Goal: Task Accomplishment & Management: Complete application form

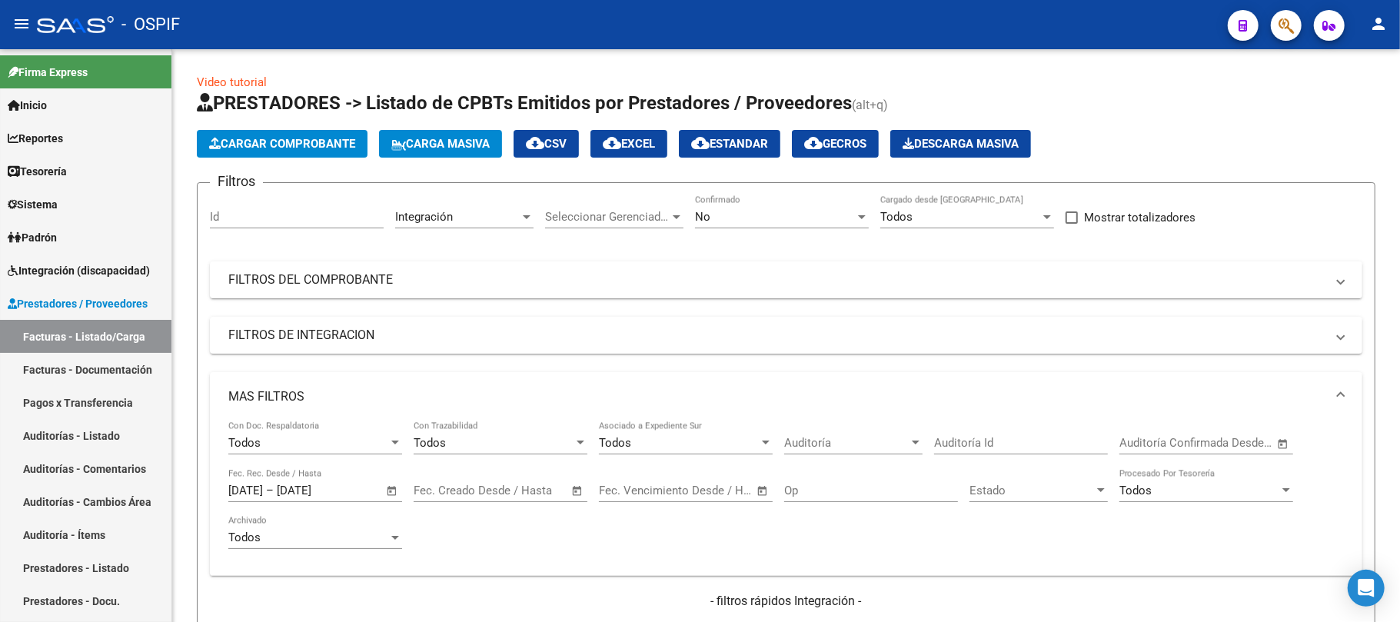
scroll to position [647, 0]
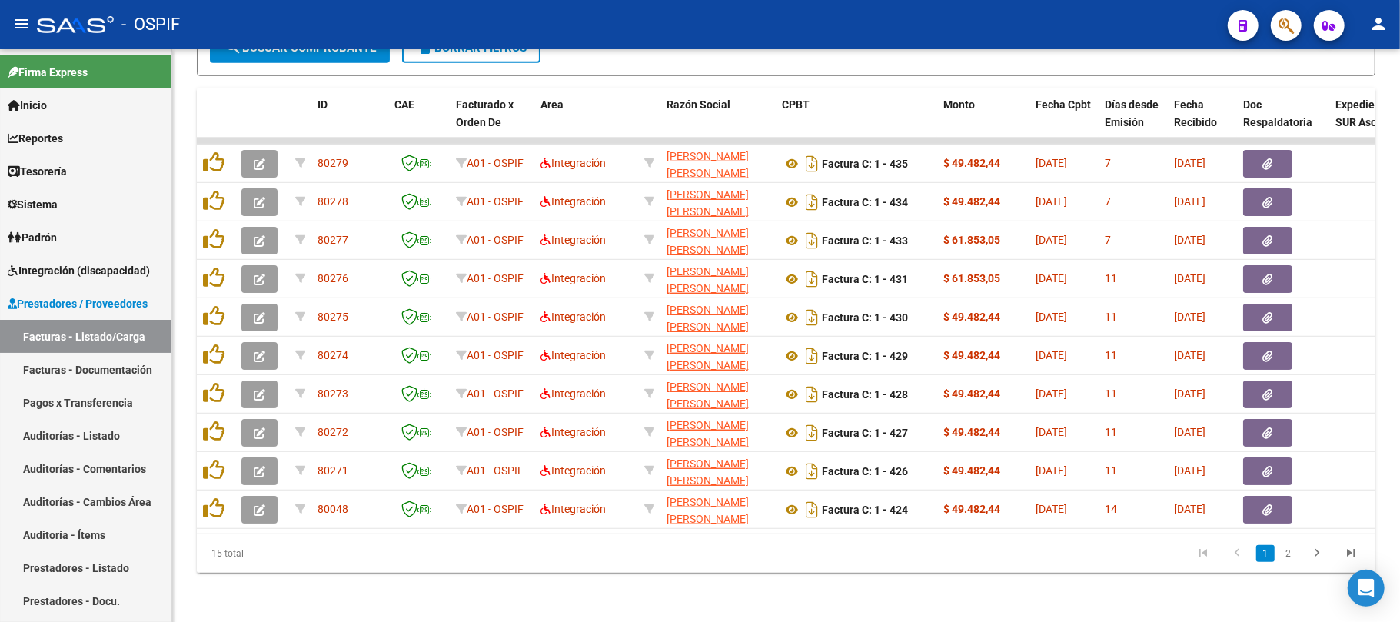
drag, startPoint x: 586, startPoint y: 557, endPoint x: 577, endPoint y: 3, distance: 554.4
click at [586, 558] on datatable-pager "1 2" at bounding box center [902, 553] width 930 height 26
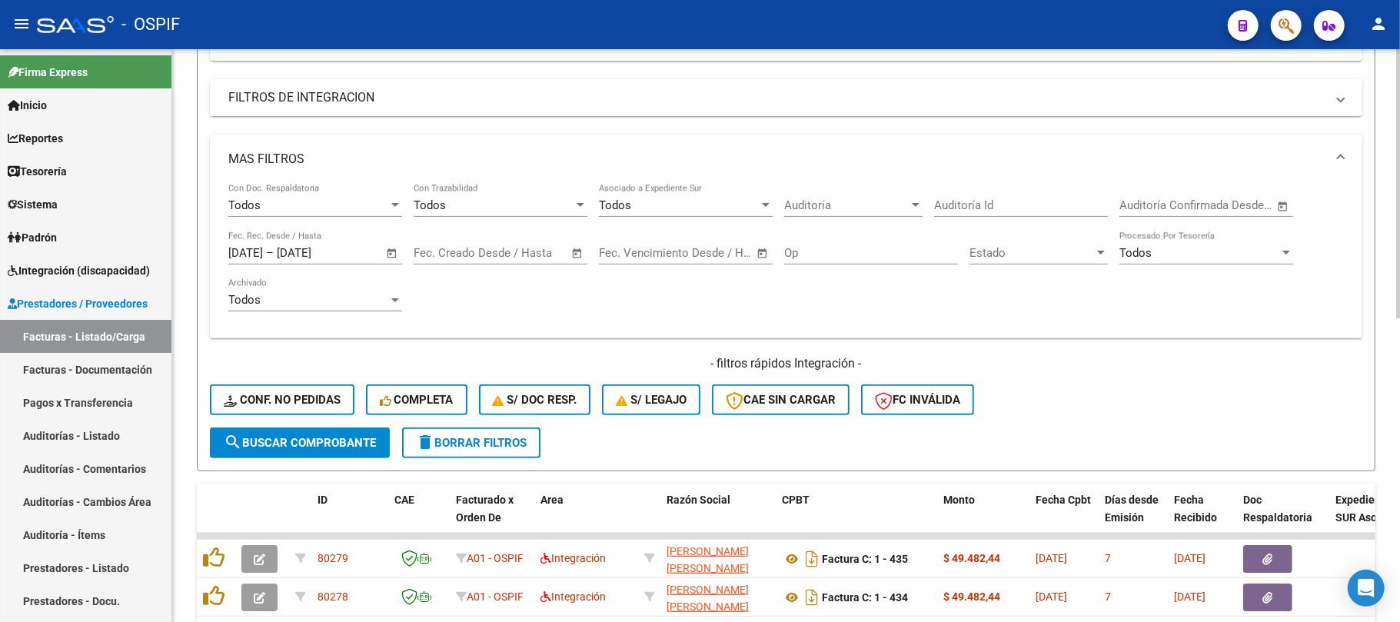
click at [464, 440] on span "delete Borrar Filtros" at bounding box center [471, 443] width 111 height 14
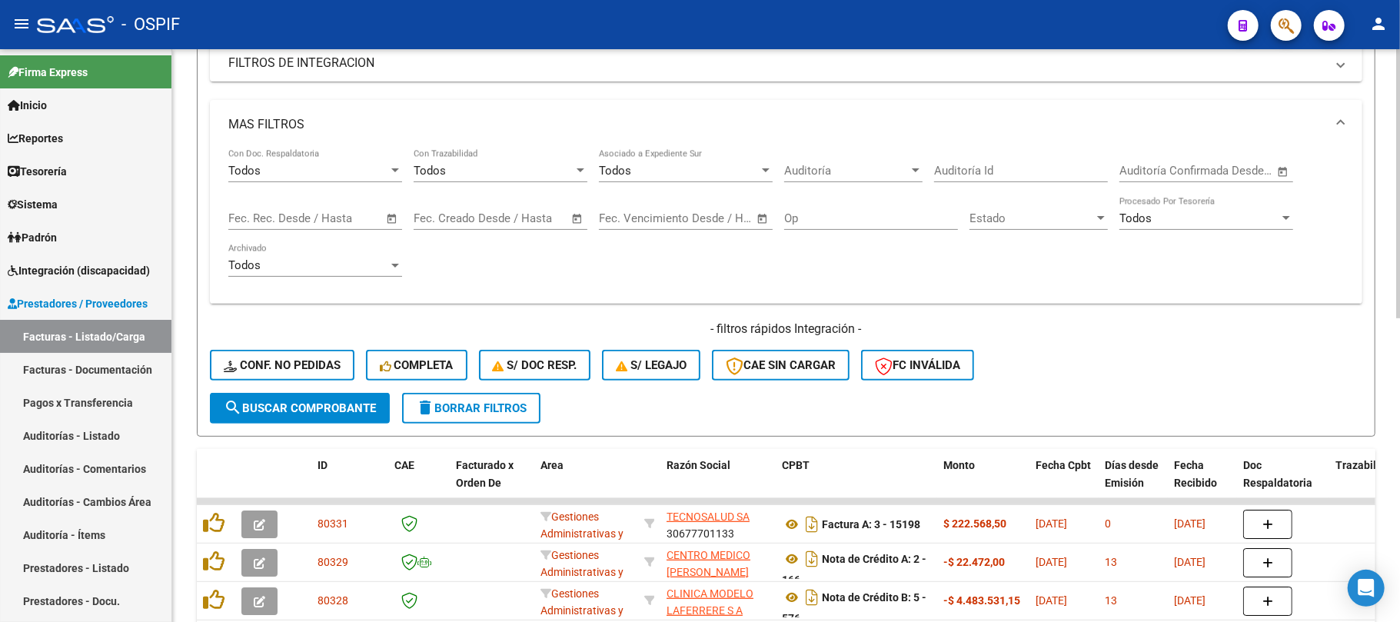
scroll to position [580, 0]
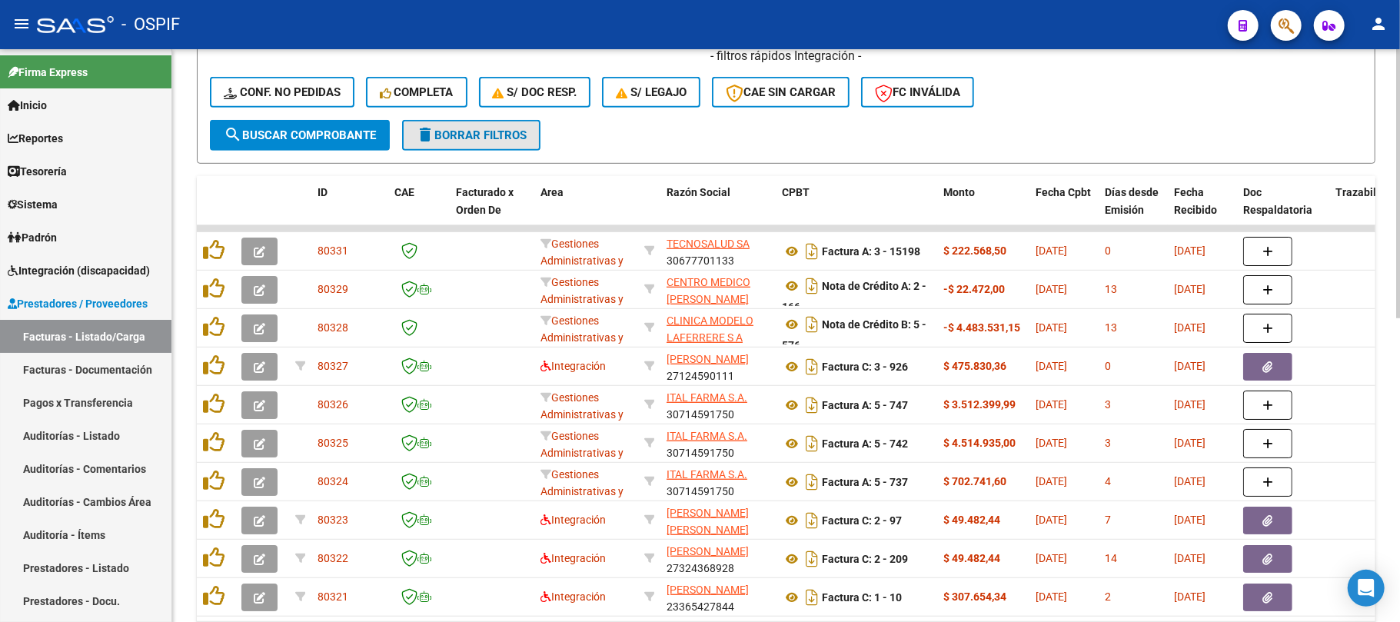
click at [497, 133] on span "delete Borrar Filtros" at bounding box center [471, 135] width 111 height 14
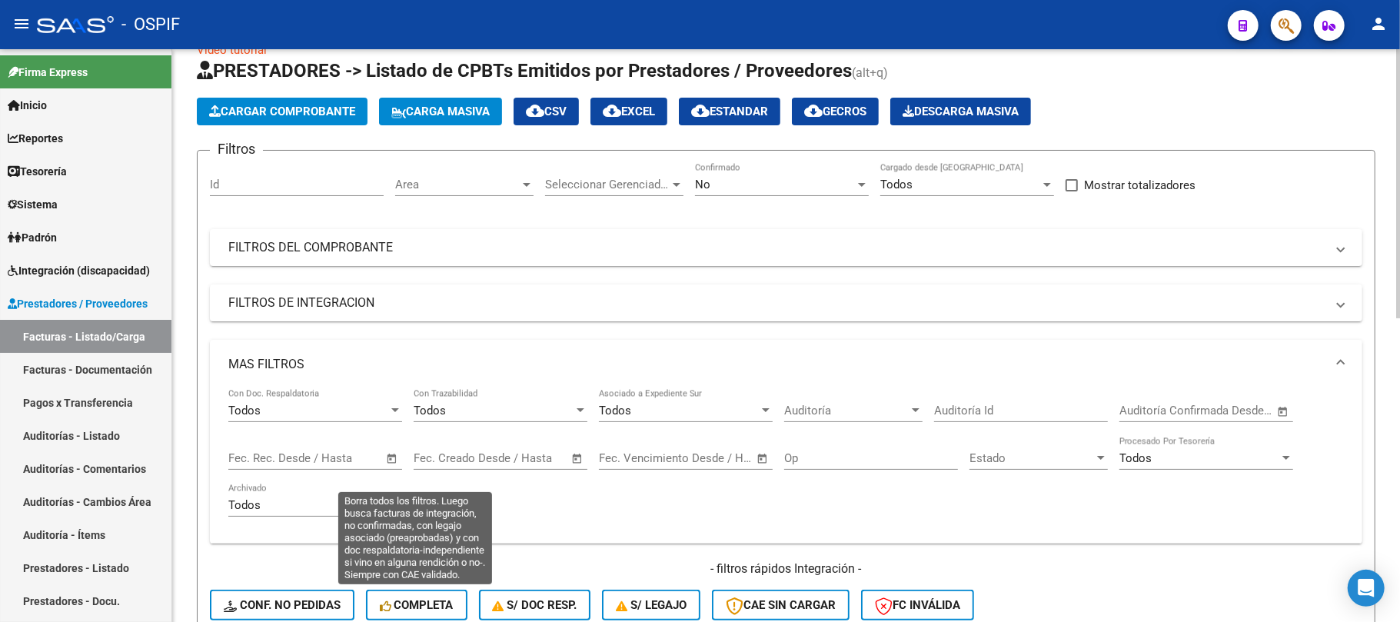
scroll to position [0, 0]
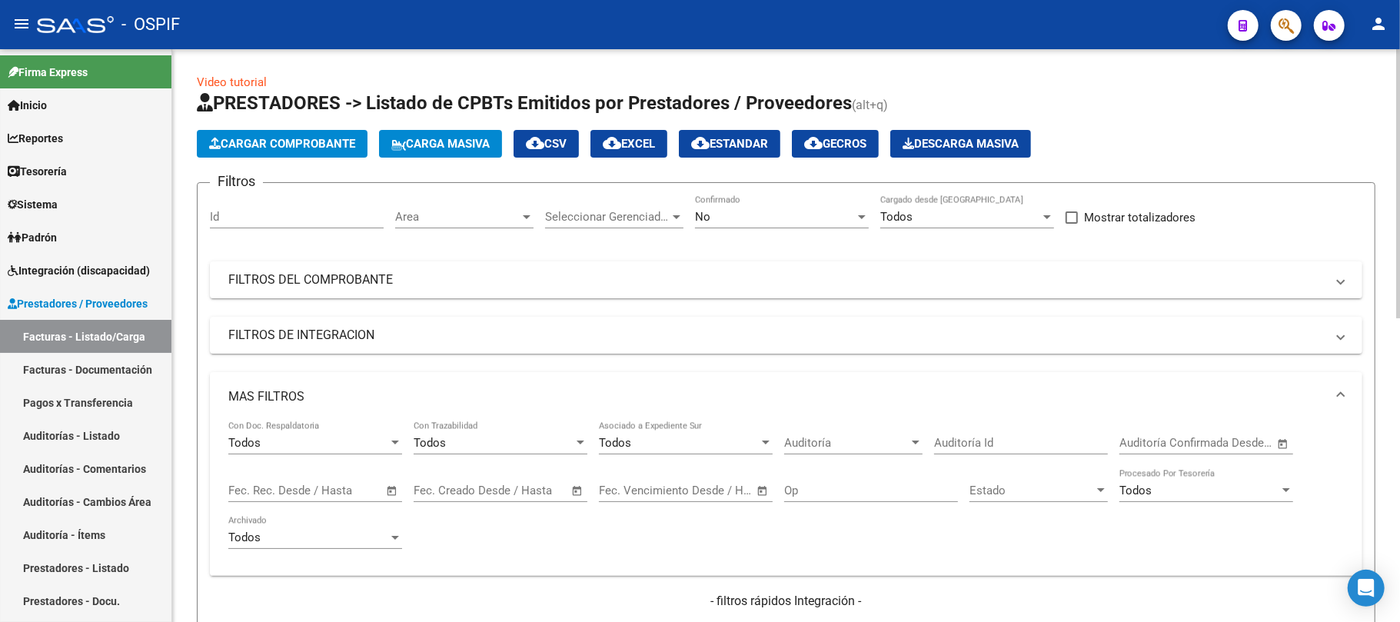
drag, startPoint x: 711, startPoint y: 220, endPoint x: 715, endPoint y: 235, distance: 15.8
click at [711, 221] on div "No" at bounding box center [775, 217] width 160 height 14
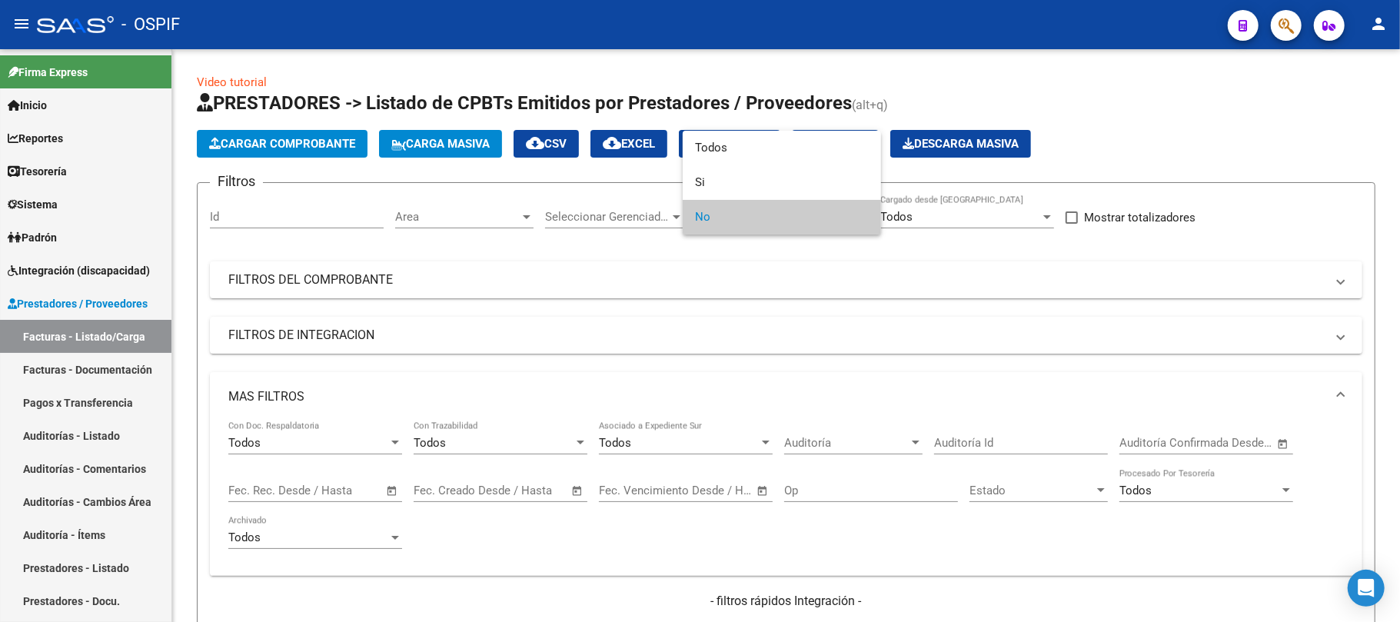
click at [536, 330] on div at bounding box center [700, 311] width 1400 height 622
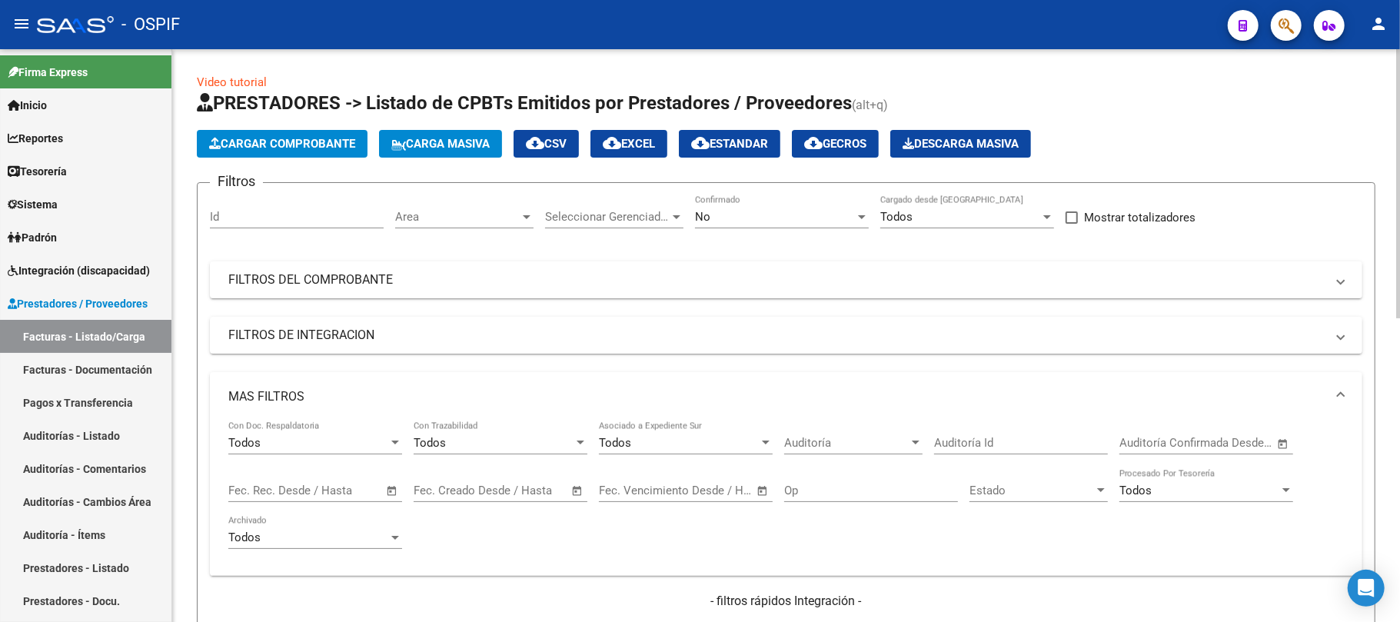
scroll to position [204, 0]
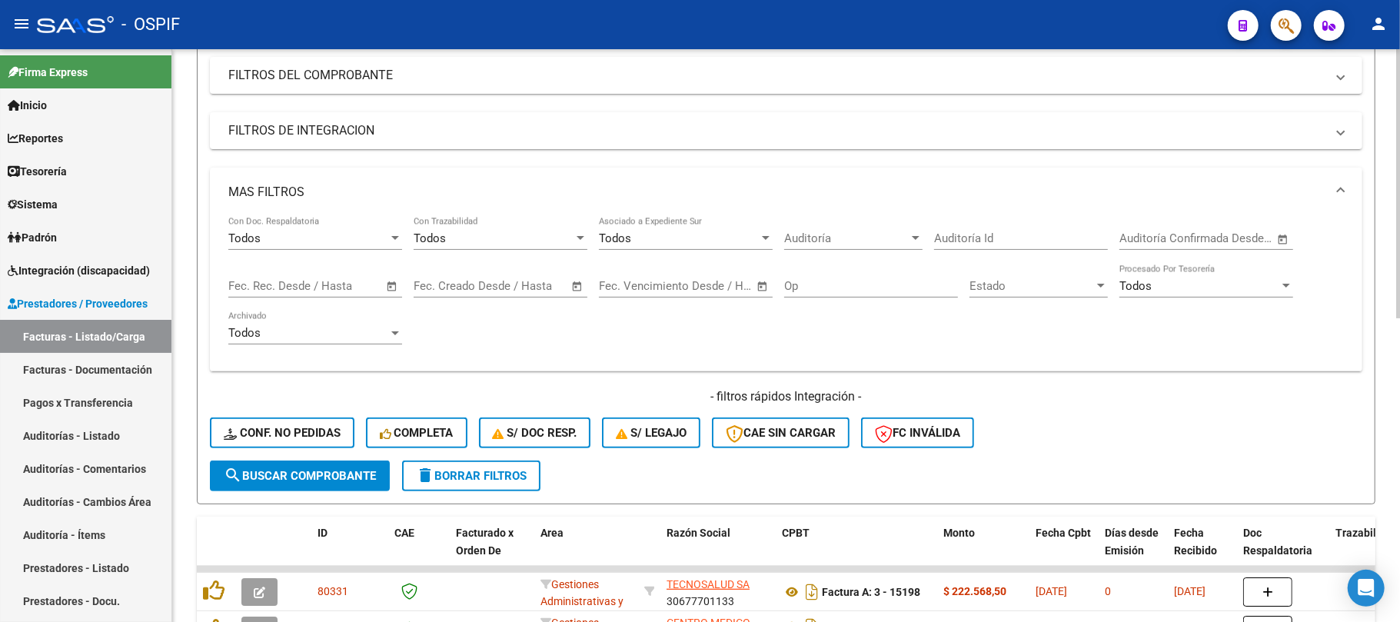
click at [487, 489] on button "delete Borrar Filtros" at bounding box center [471, 476] width 138 height 31
click at [480, 461] on button "delete Borrar Filtros" at bounding box center [471, 476] width 138 height 31
click at [502, 471] on span "delete Borrar Filtros" at bounding box center [471, 476] width 111 height 14
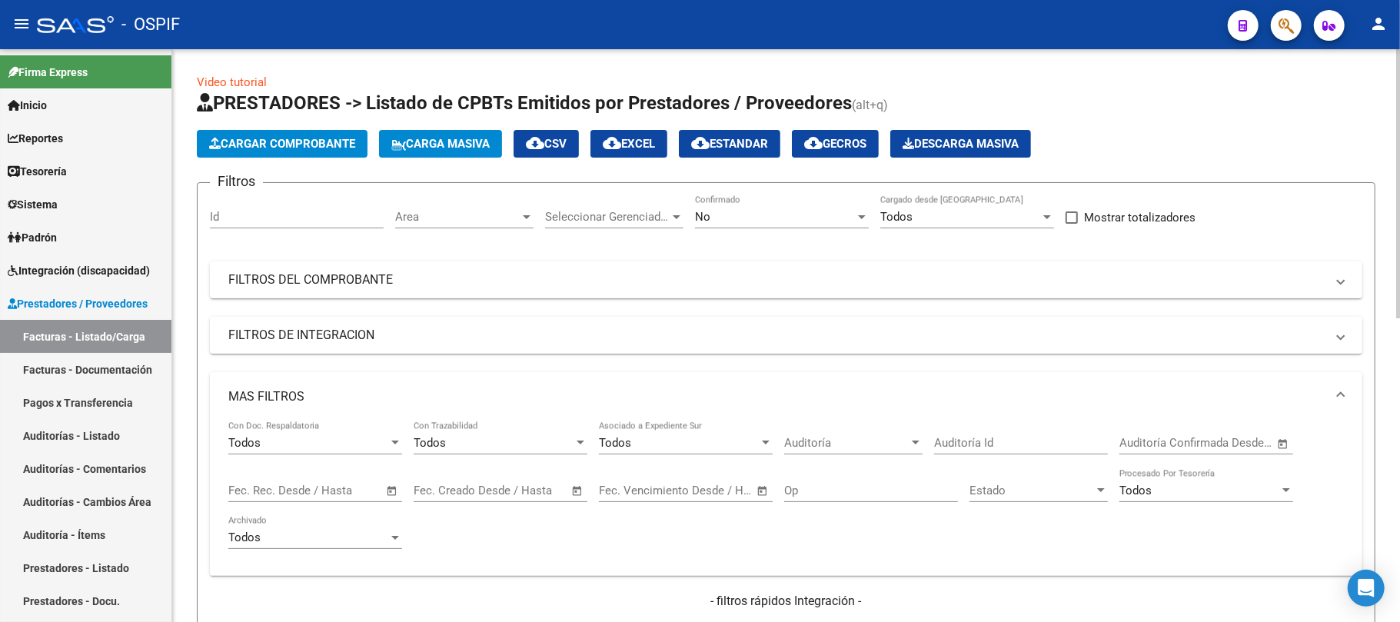
click at [392, 495] on span "Open calendar" at bounding box center [392, 491] width 37 height 37
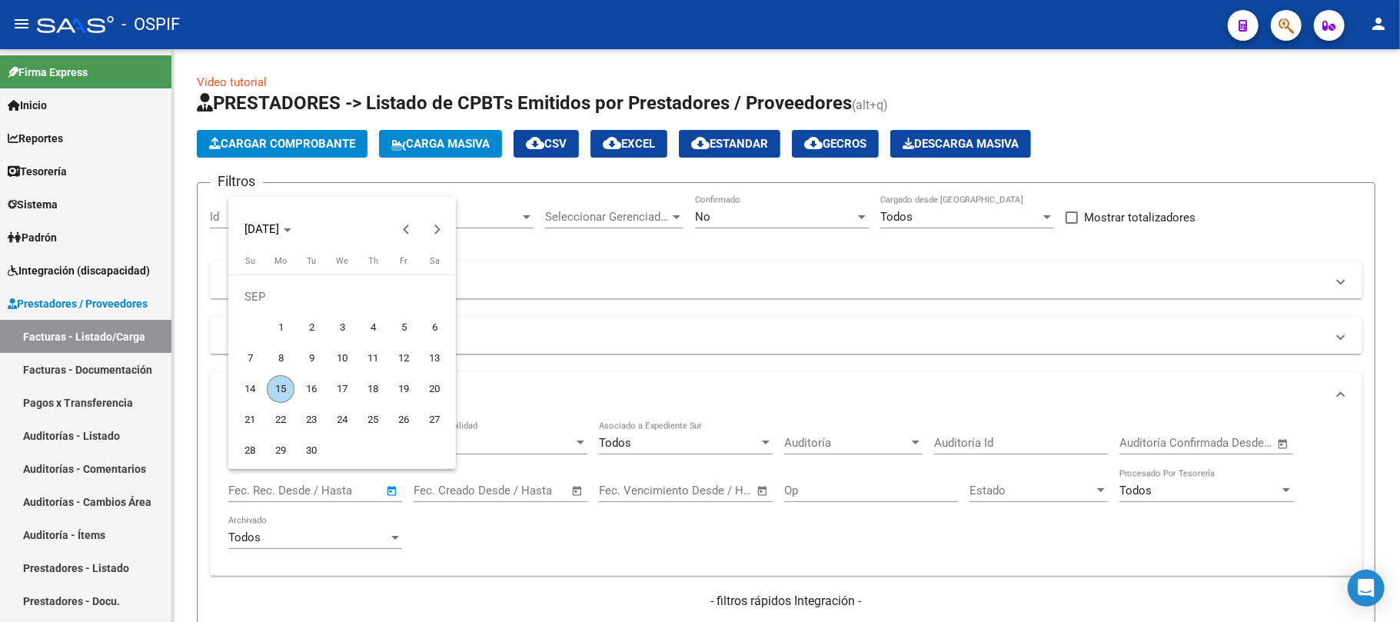
click at [252, 357] on span "7" at bounding box center [250, 358] width 28 height 28
type input "[DATE]"
click at [343, 361] on span "10" at bounding box center [342, 358] width 28 height 28
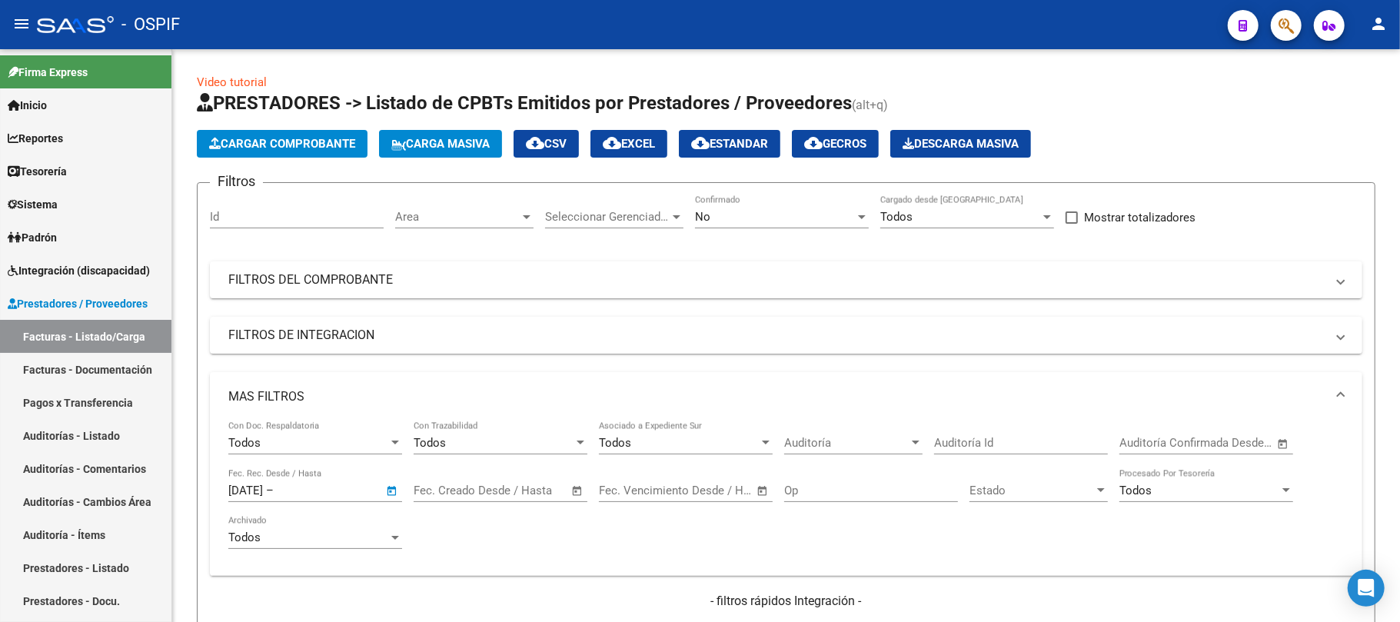
type input "[DATE]"
click at [330, 391] on mat-panel-title "MAS FILTROS" at bounding box center [776, 396] width 1097 height 17
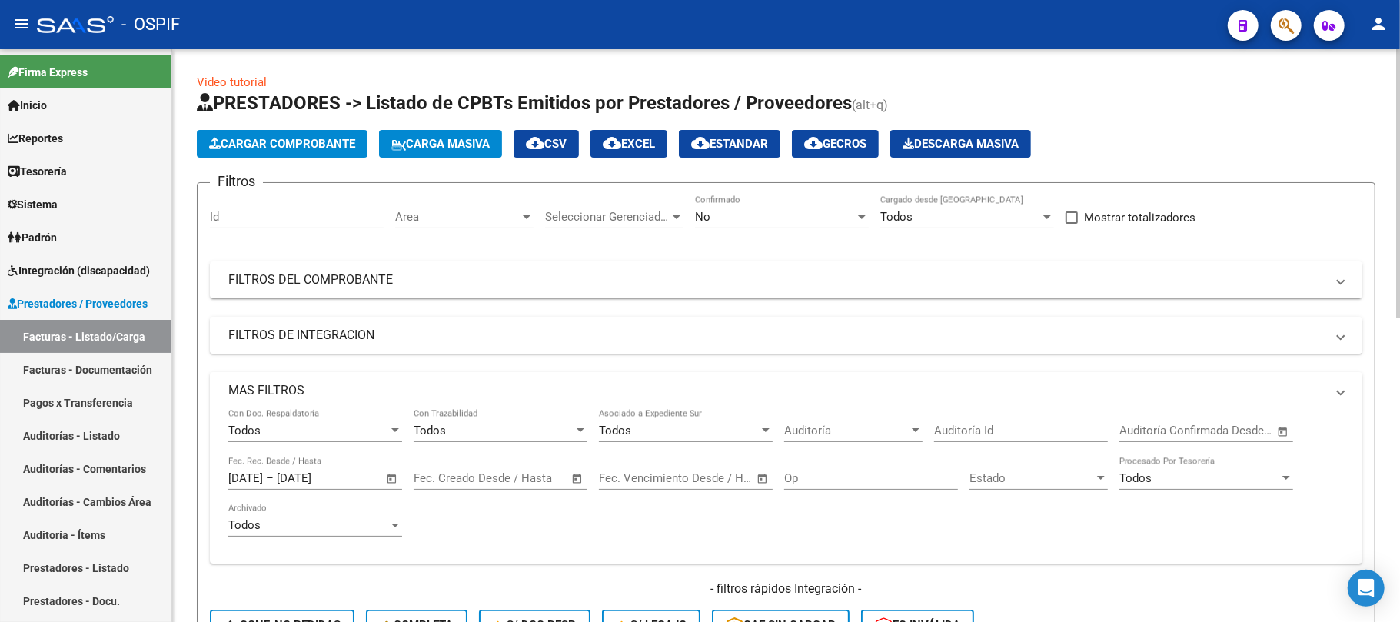
click at [358, 344] on mat-expansion-panel-header "FILTROS DE INTEGRACION" at bounding box center [786, 335] width 1152 height 37
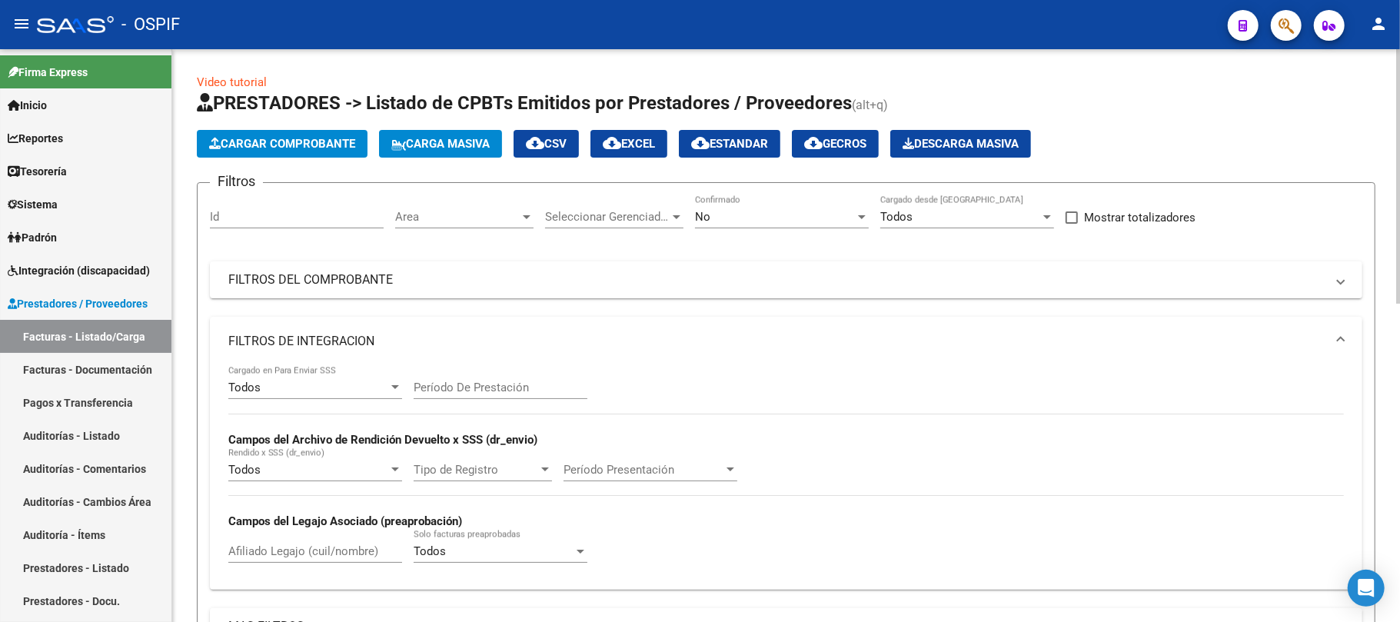
click at [437, 387] on input "Período De Prestación" at bounding box center [501, 388] width 174 height 14
type input "202508"
click at [606, 336] on mat-panel-title "FILTROS DE INTEGRACION" at bounding box center [776, 341] width 1097 height 17
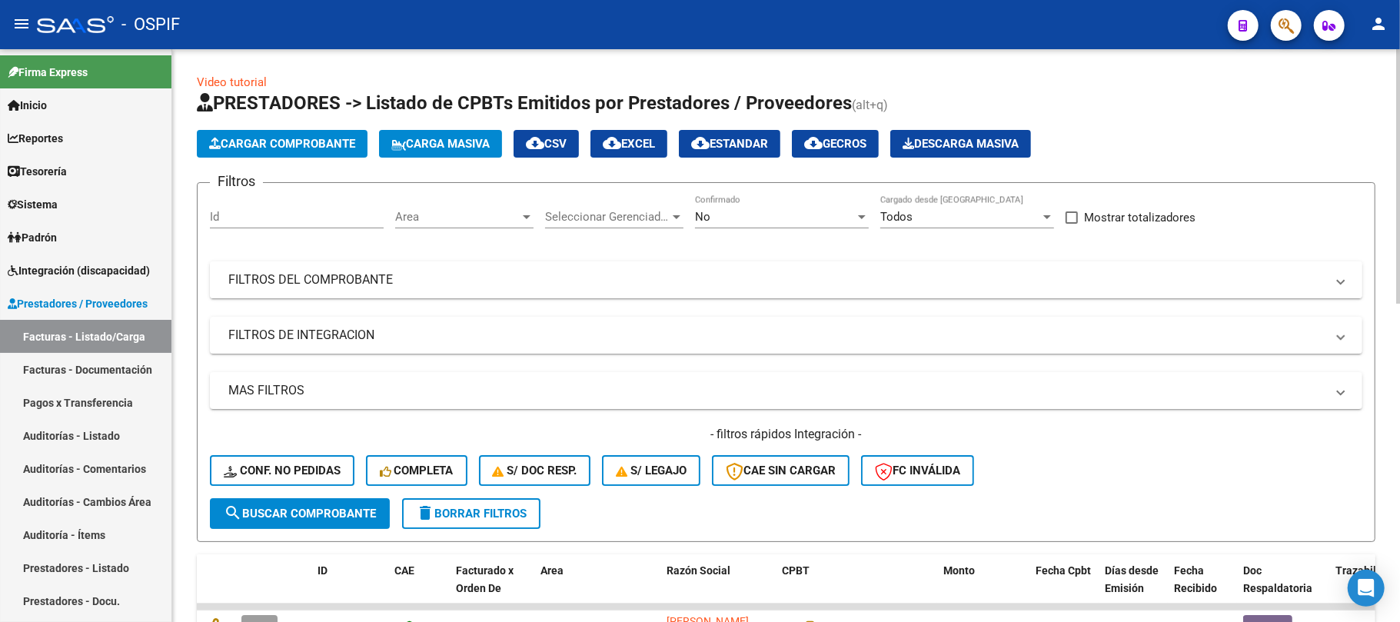
click at [633, 299] on div "Filtros Id Area Area Seleccionar Gerenciador Seleccionar Gerenciador No Confirm…" at bounding box center [786, 346] width 1152 height 303
click at [643, 287] on mat-panel-title "FILTROS DEL COMPROBANTE" at bounding box center [776, 279] width 1097 height 17
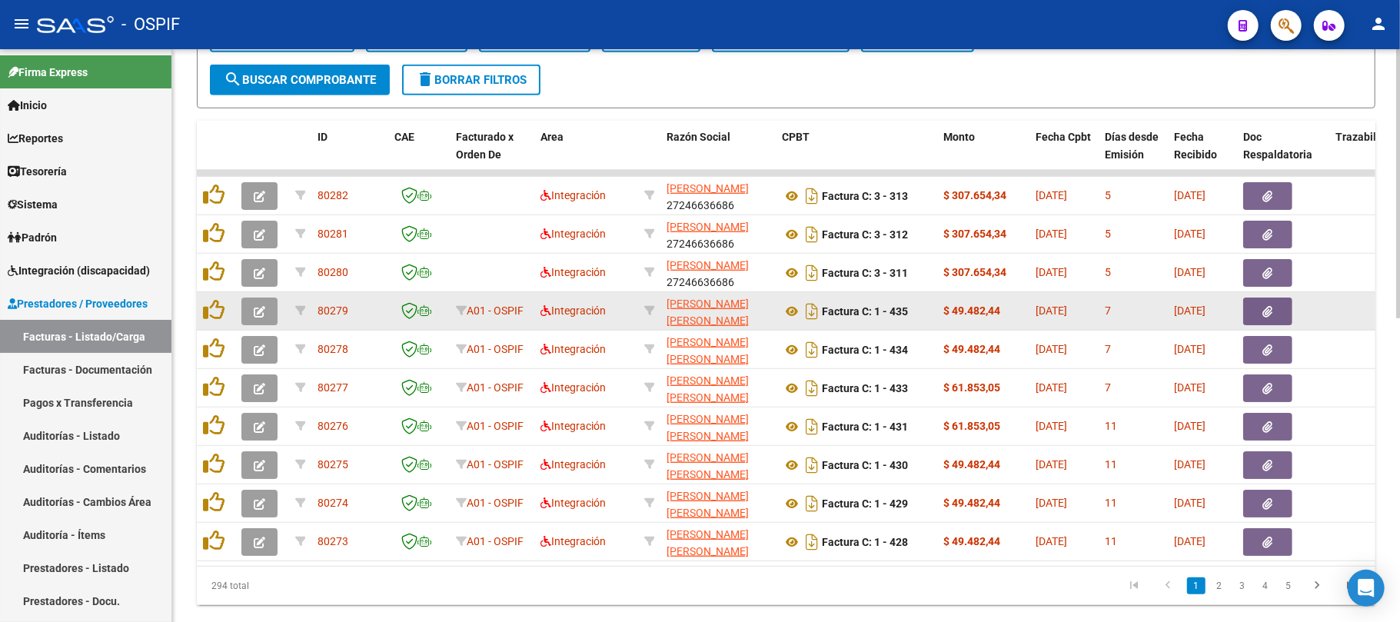
scroll to position [615, 0]
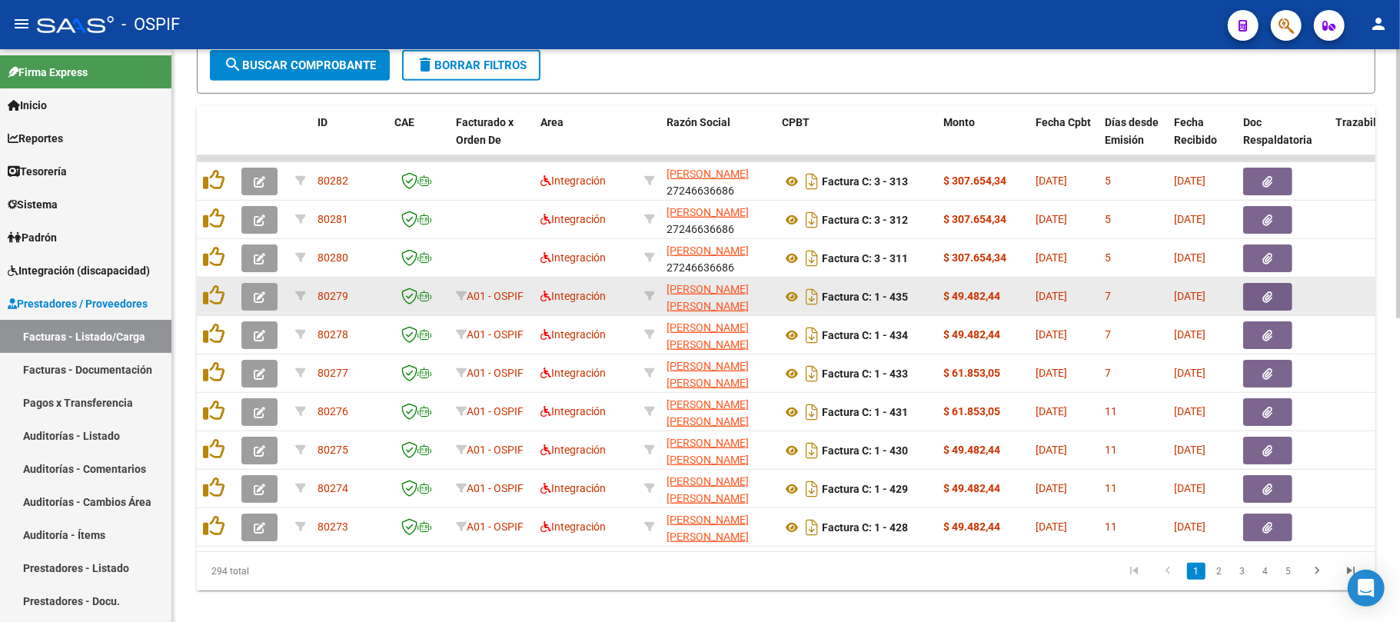
click at [649, 291] on icon at bounding box center [649, 296] width 11 height 11
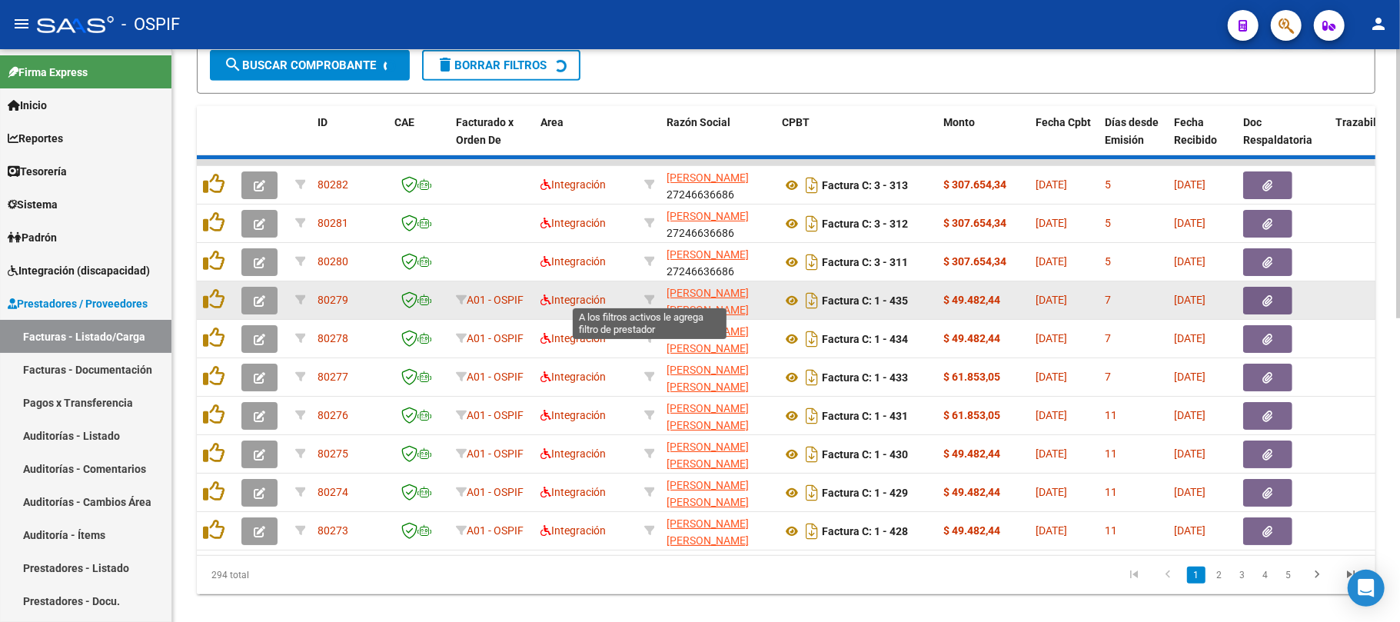
type input "27948452184"
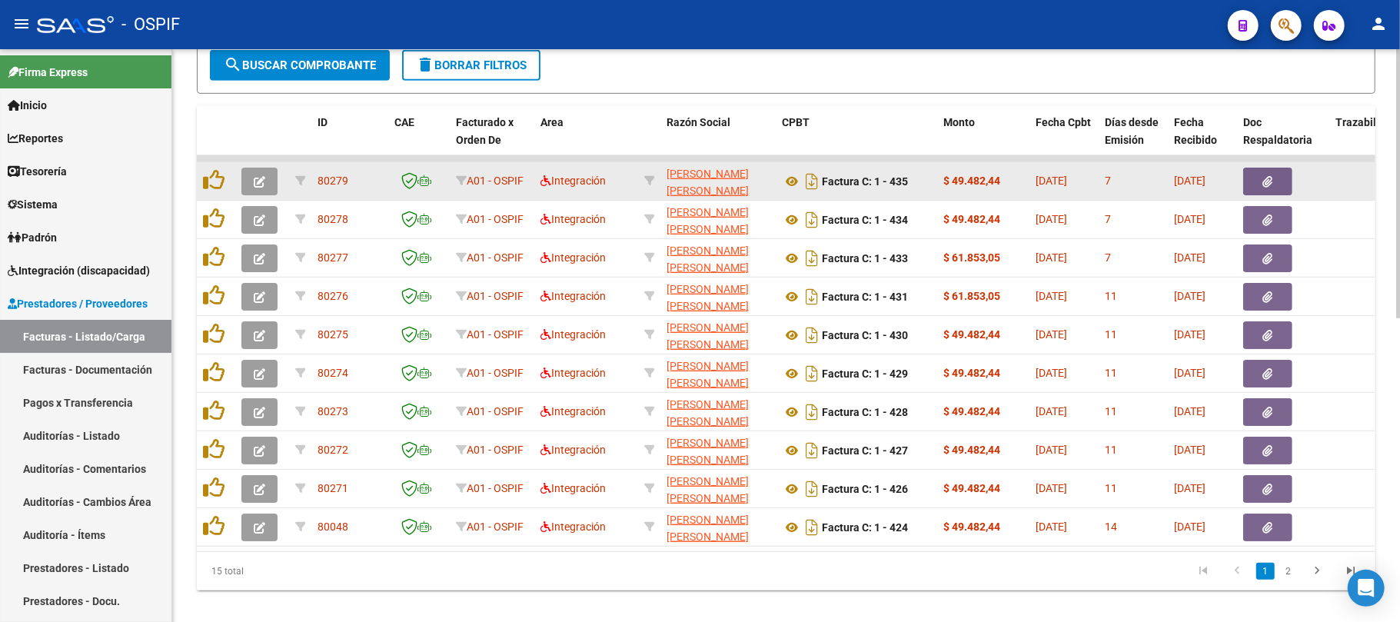
click at [258, 177] on icon "button" at bounding box center [260, 182] width 12 height 12
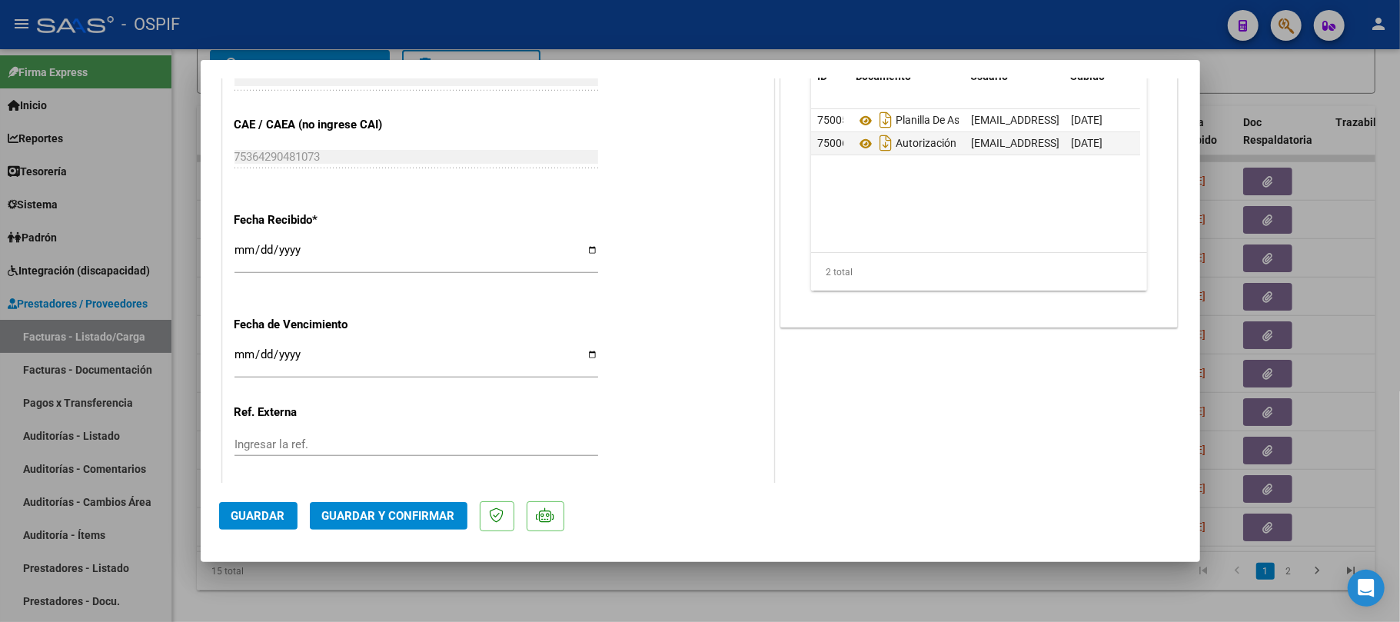
scroll to position [512, 0]
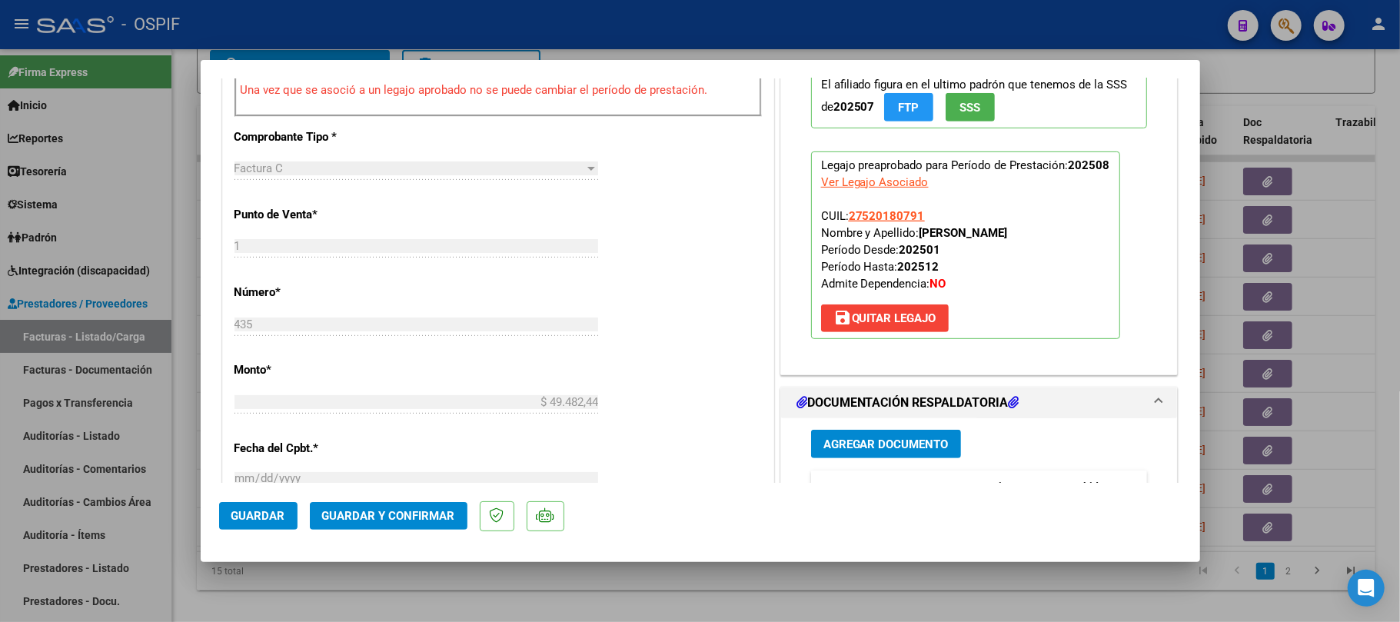
click at [361, 494] on mat-dialog-actions "Guardar Guardar y Confirmar" at bounding box center [700, 513] width 963 height 61
click at [360, 509] on span "Guardar y Confirmar" at bounding box center [388, 516] width 133 height 14
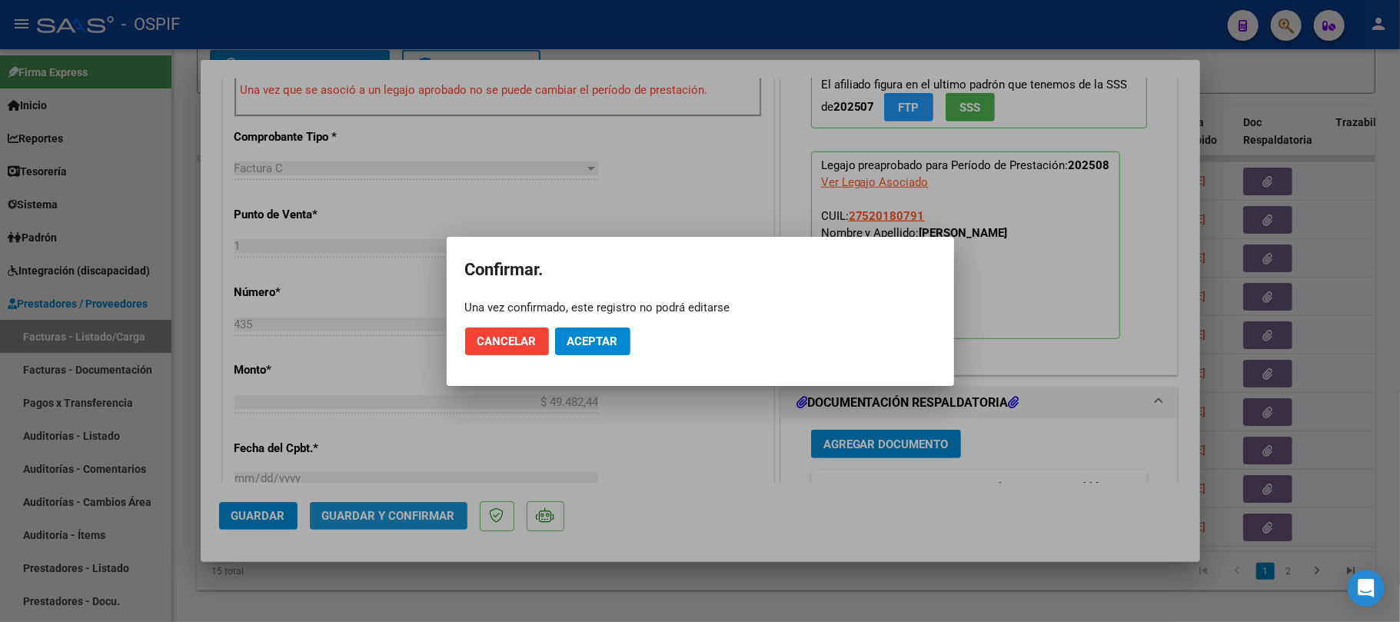
click at [585, 342] on span "Aceptar" at bounding box center [592, 341] width 51 height 14
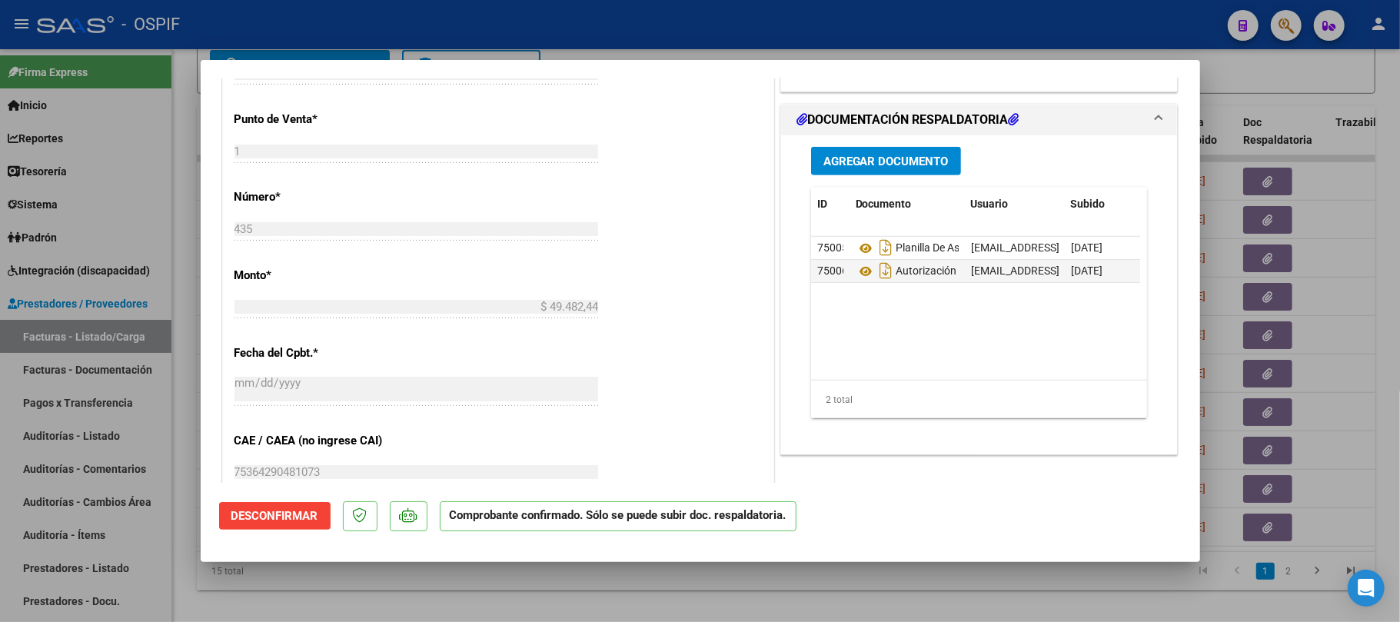
click at [524, 580] on div at bounding box center [700, 311] width 1400 height 622
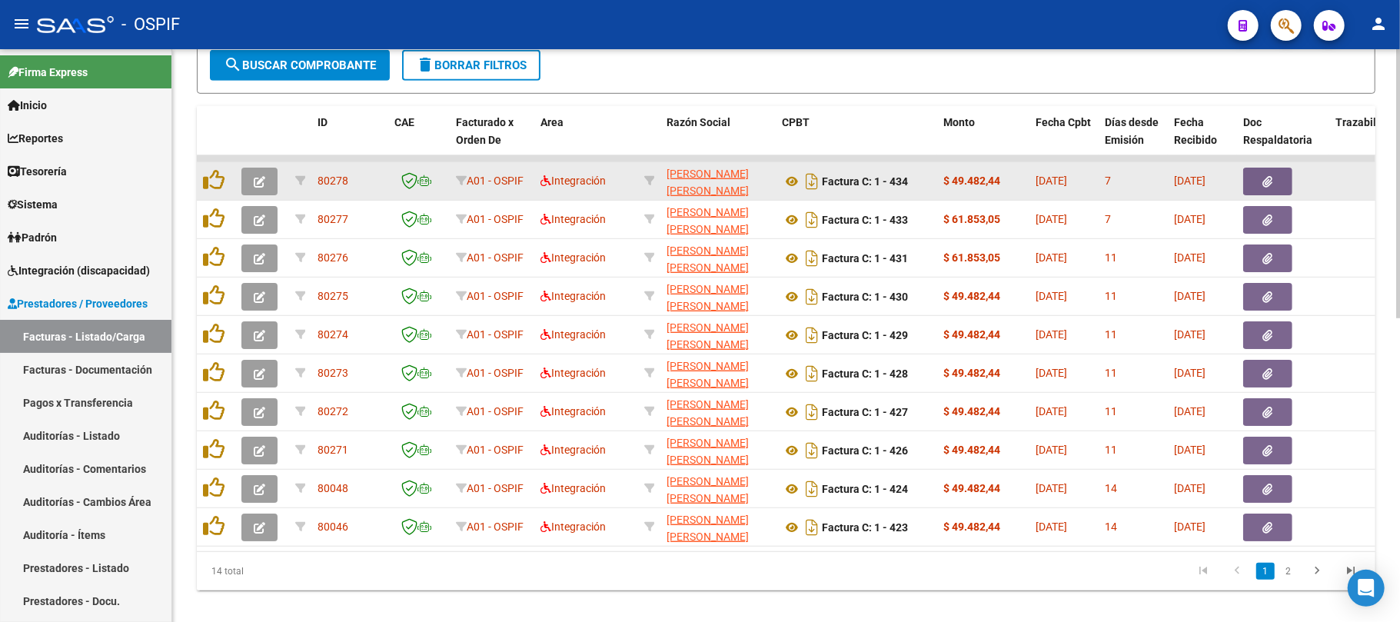
click at [259, 180] on icon "button" at bounding box center [260, 182] width 12 height 12
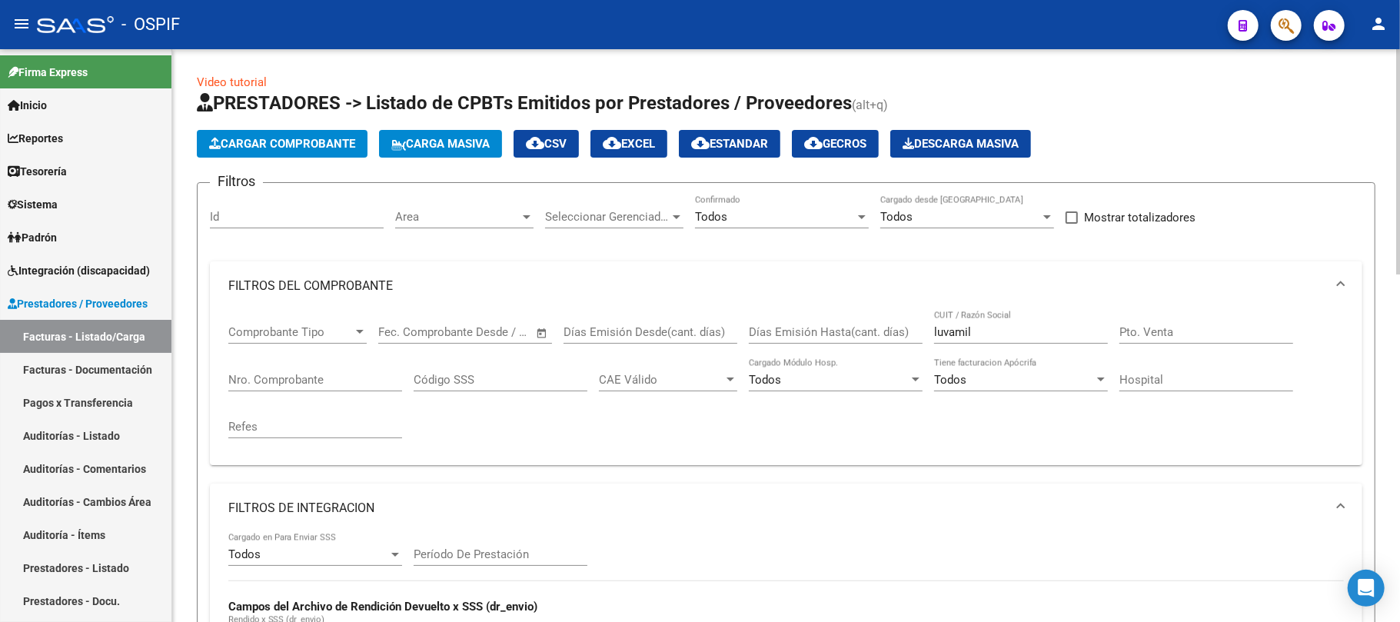
click at [293, 141] on span "Cargar Comprobante" at bounding box center [282, 144] width 146 height 14
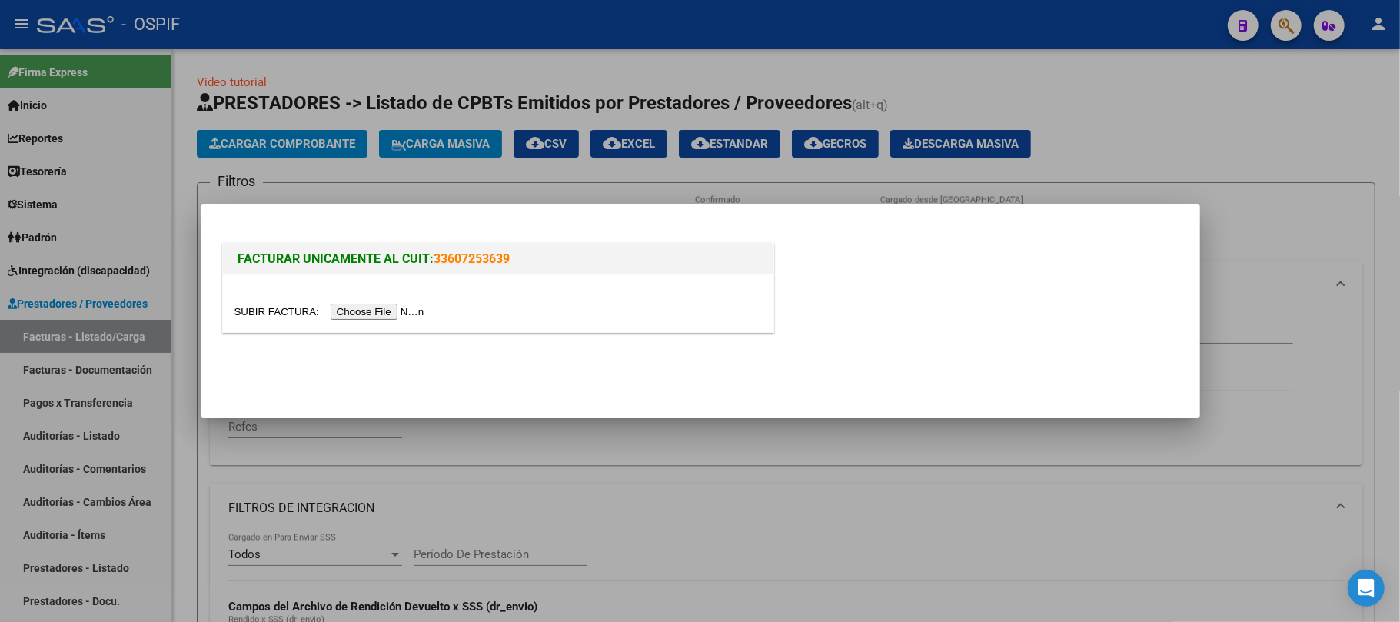
click at [376, 305] on input "file" at bounding box center [331, 312] width 195 height 16
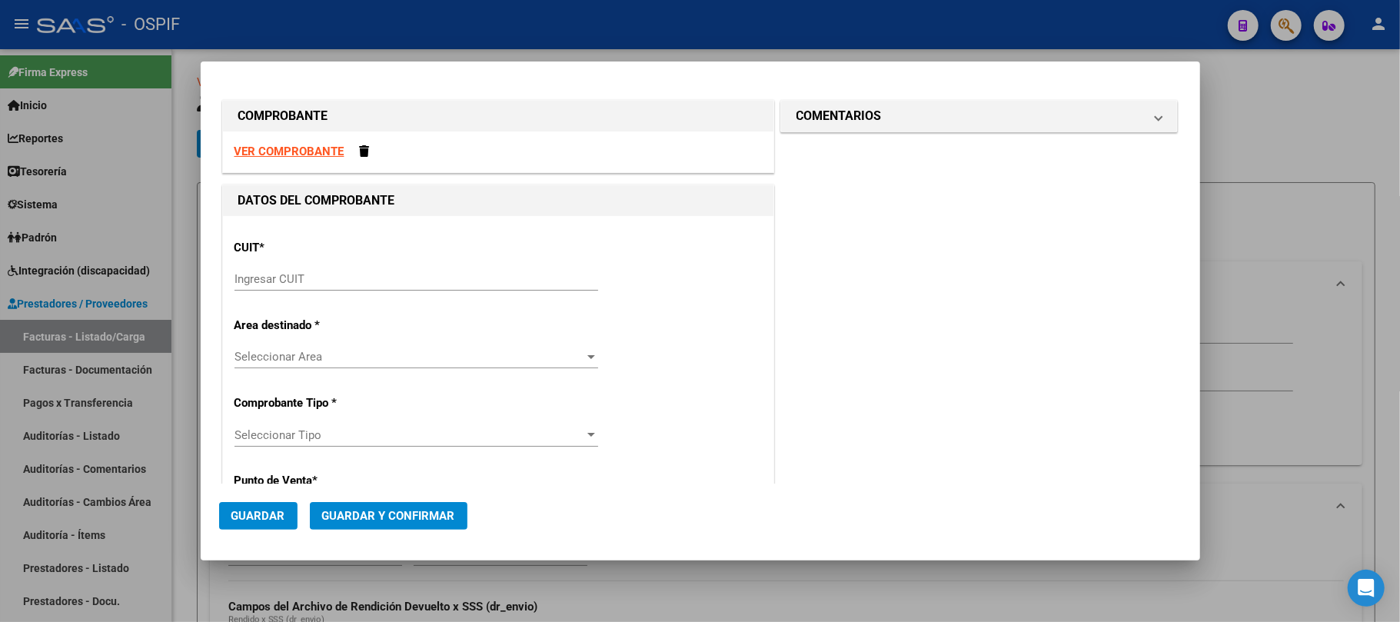
click at [379, 281] on input "Ingresar CUIT" at bounding box center [416, 279] width 364 height 14
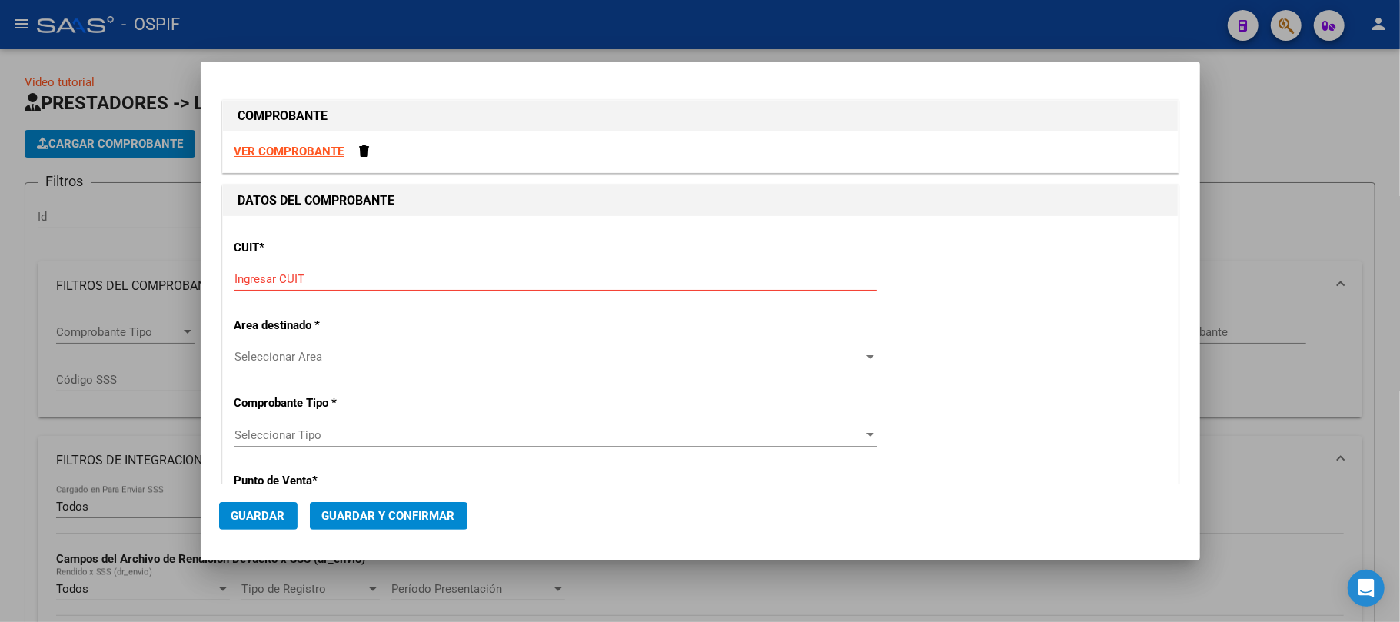
click at [234, 345] on div "Seleccionar Area Seleccionar Area" at bounding box center [555, 364] width 643 height 38
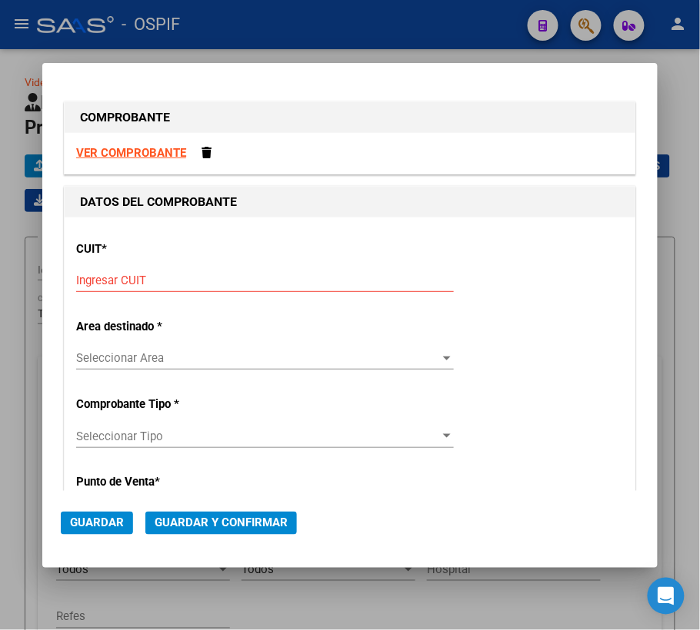
scroll to position [102, 0]
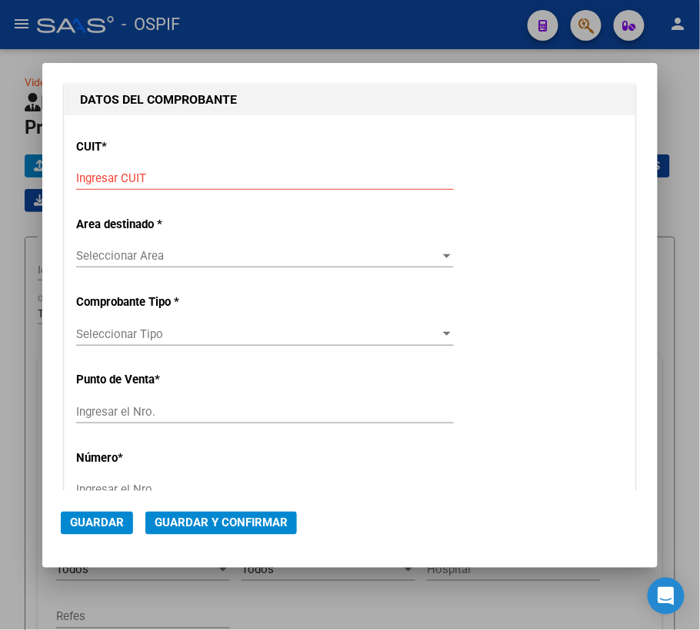
click at [251, 192] on div "Ingresar CUIT" at bounding box center [264, 186] width 377 height 38
click at [263, 177] on input "Ingresar CUIT" at bounding box center [264, 178] width 377 height 14
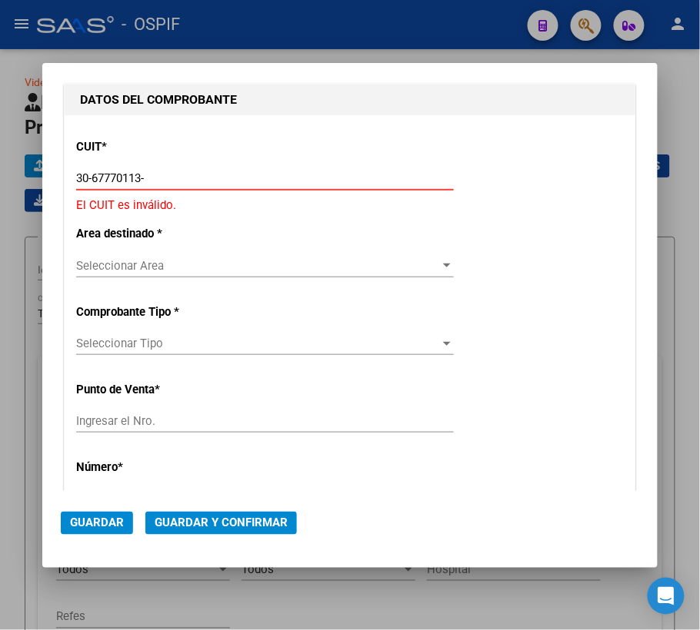
type input "30-67770113-3"
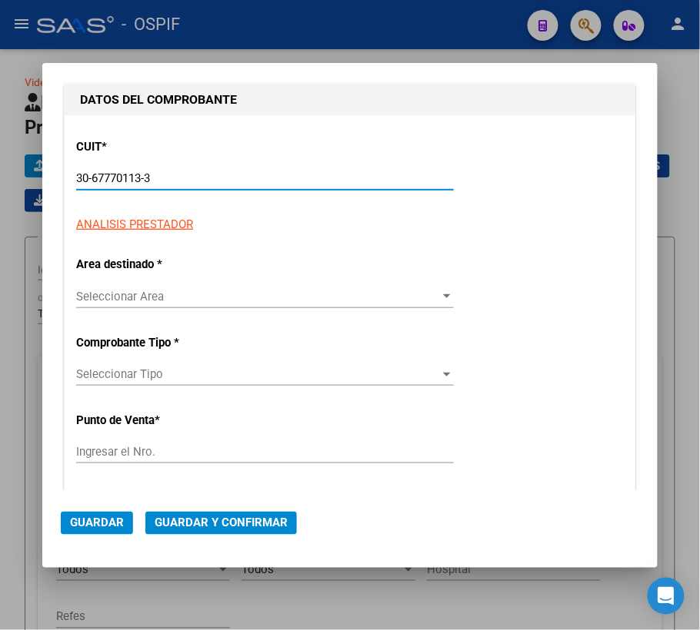
type input "3"
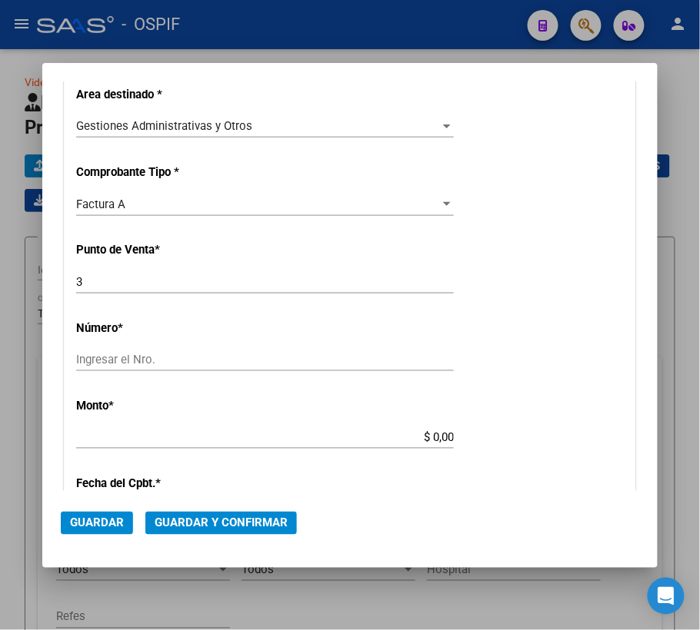
scroll to position [308, 0]
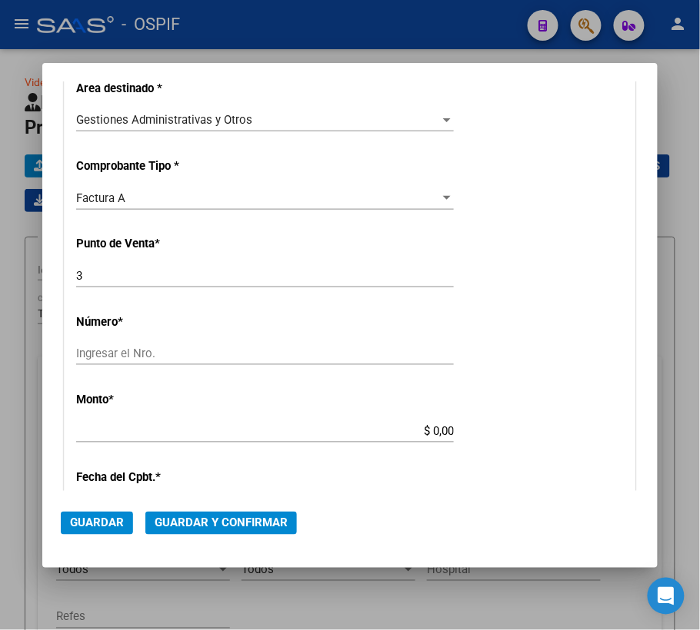
type input "30-67770113-3"
click at [217, 357] on input "Ingresar el Nro." at bounding box center [264, 354] width 377 height 14
type input "15198"
click at [429, 429] on input "$ 0,00" at bounding box center [264, 431] width 377 height 14
click at [437, 431] on input "$ 0,00" at bounding box center [264, 431] width 377 height 14
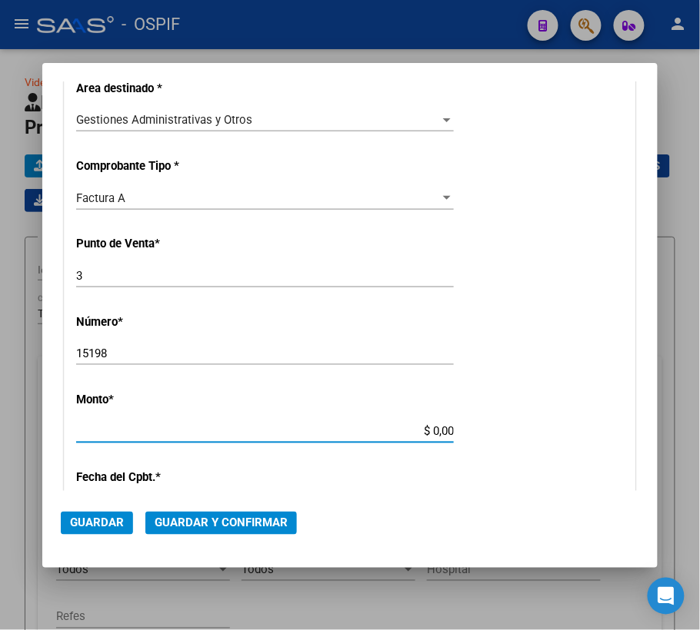
click at [437, 431] on input "$ 0,00" at bounding box center [264, 431] width 377 height 14
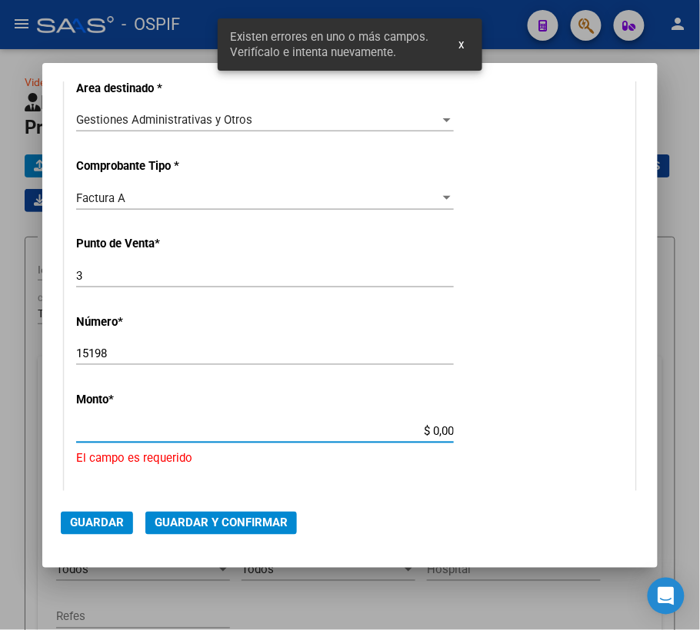
scroll to position [447, 0]
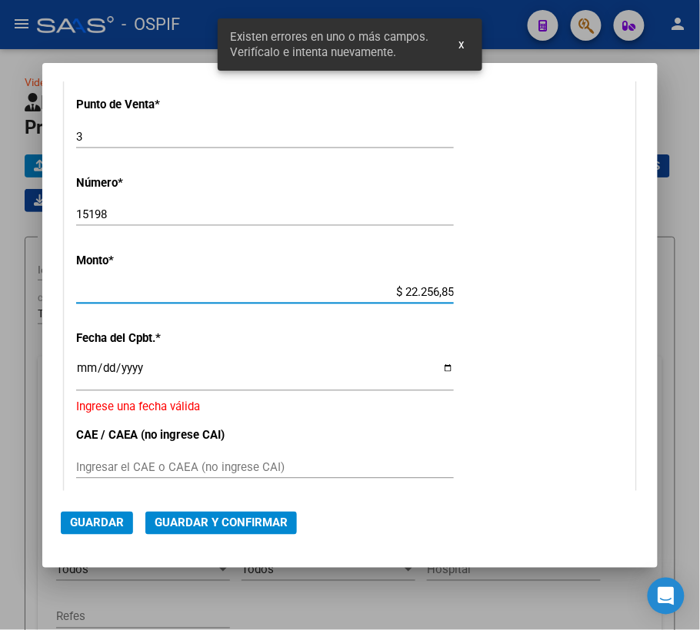
type input "$ 222.568,50"
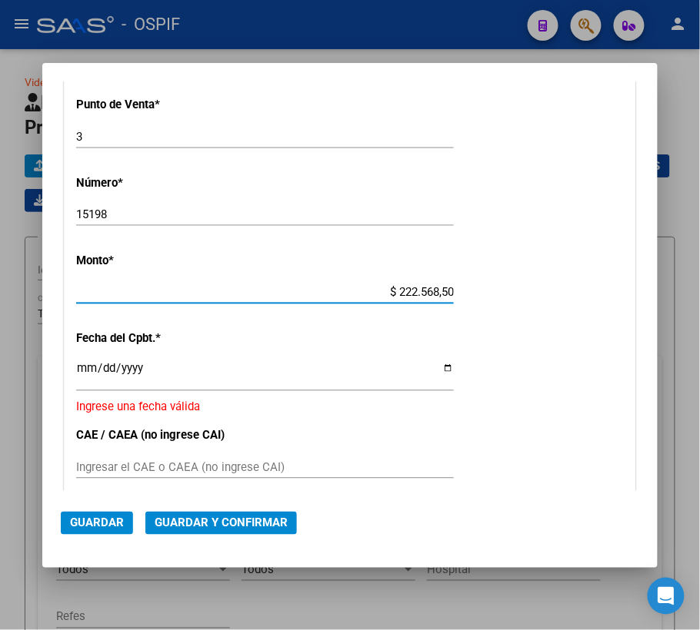
click at [77, 364] on input "Ingresar la fecha" at bounding box center [264, 374] width 377 height 25
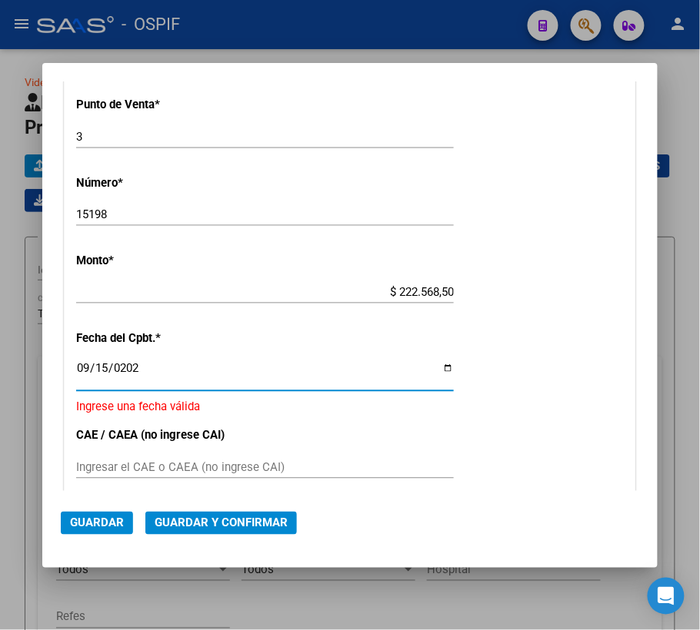
type input "2025-09-15"
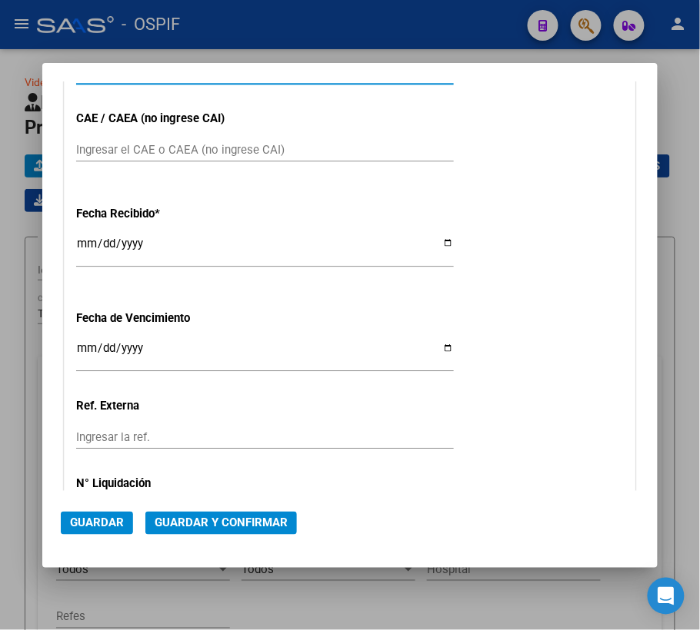
scroll to position [652, 0]
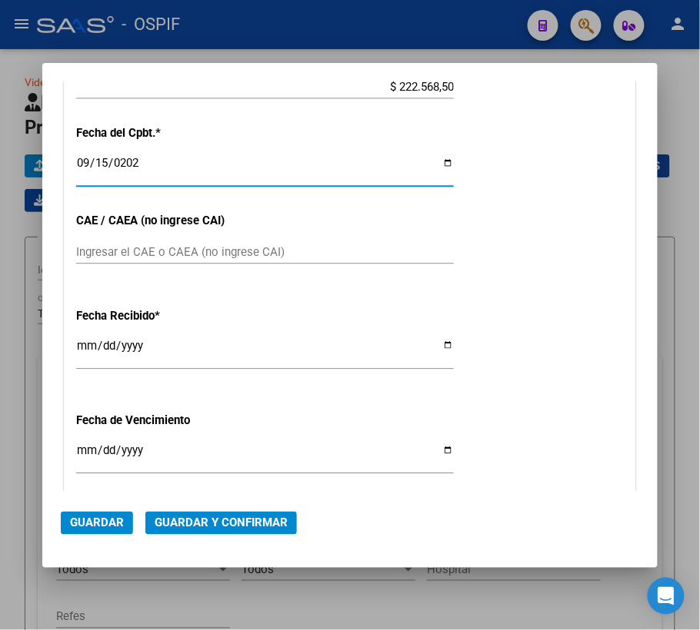
click at [250, 271] on div "Ingresar el CAE o CAEA (no ingrese CAI)" at bounding box center [264, 260] width 377 height 38
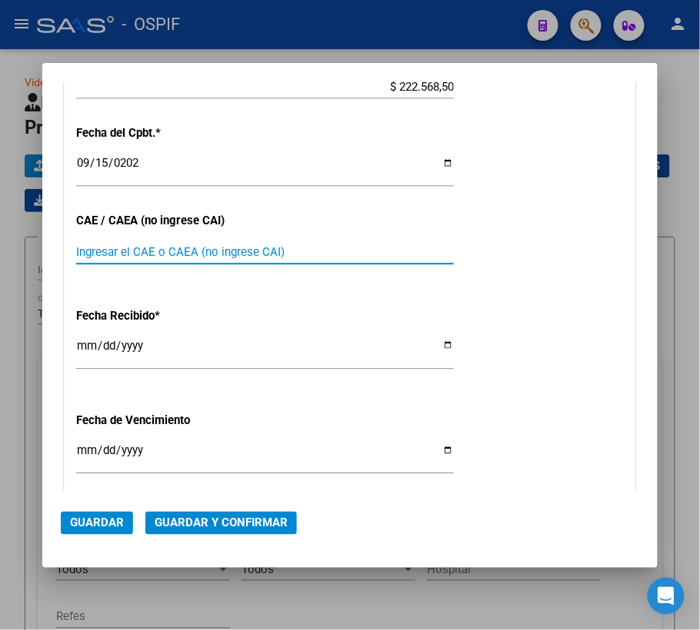
click at [260, 253] on input "Ingresar el CAE o CAEA (no ingrese CAI)" at bounding box center [264, 252] width 377 height 14
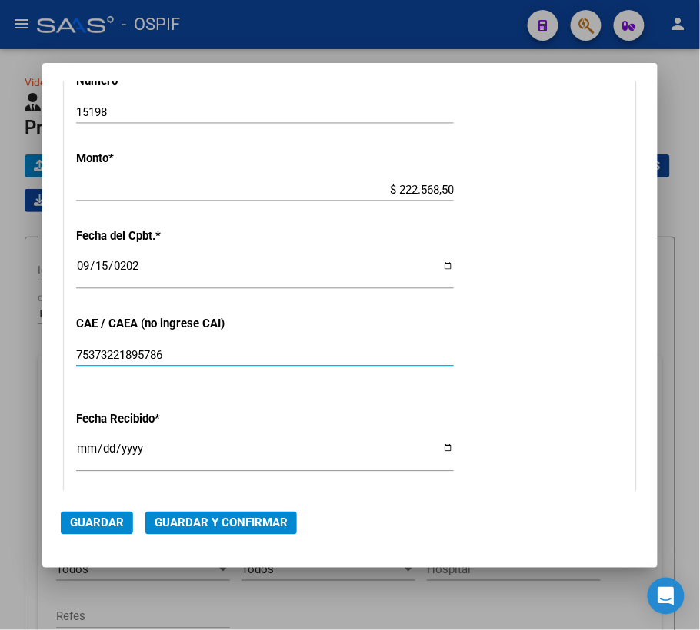
type input "75373221895786"
click at [94, 523] on span "Guardar" at bounding box center [97, 524] width 54 height 14
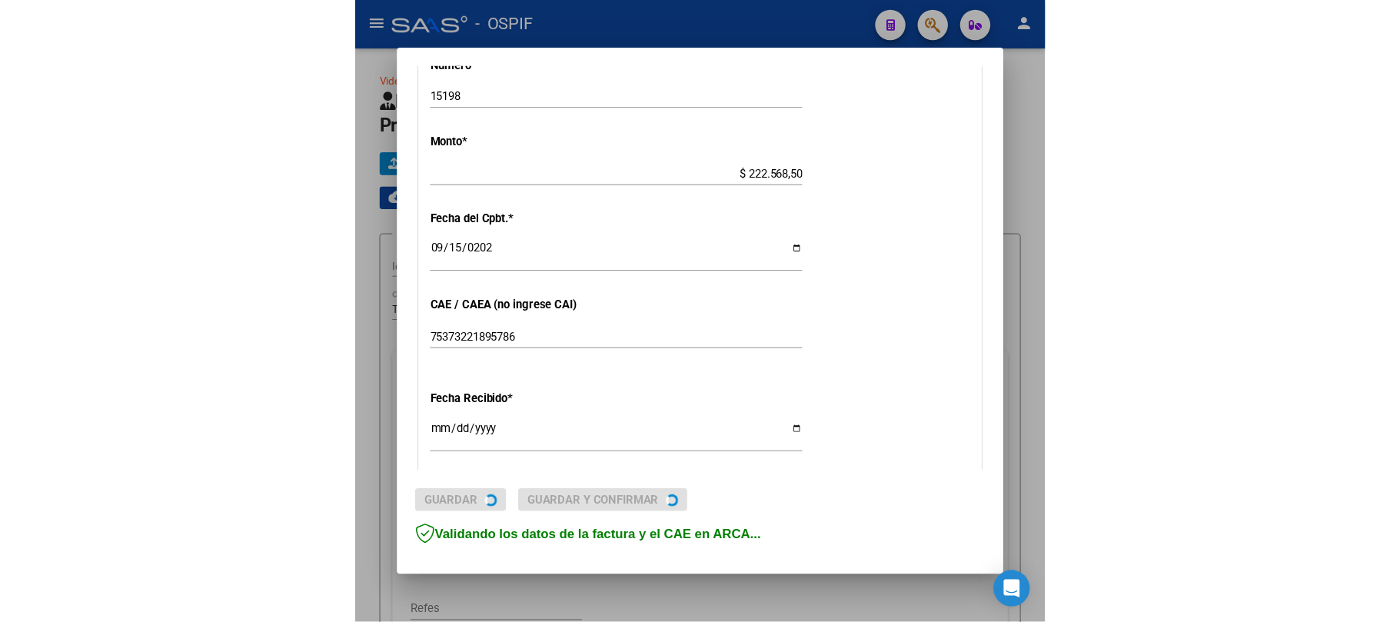
scroll to position [0, 0]
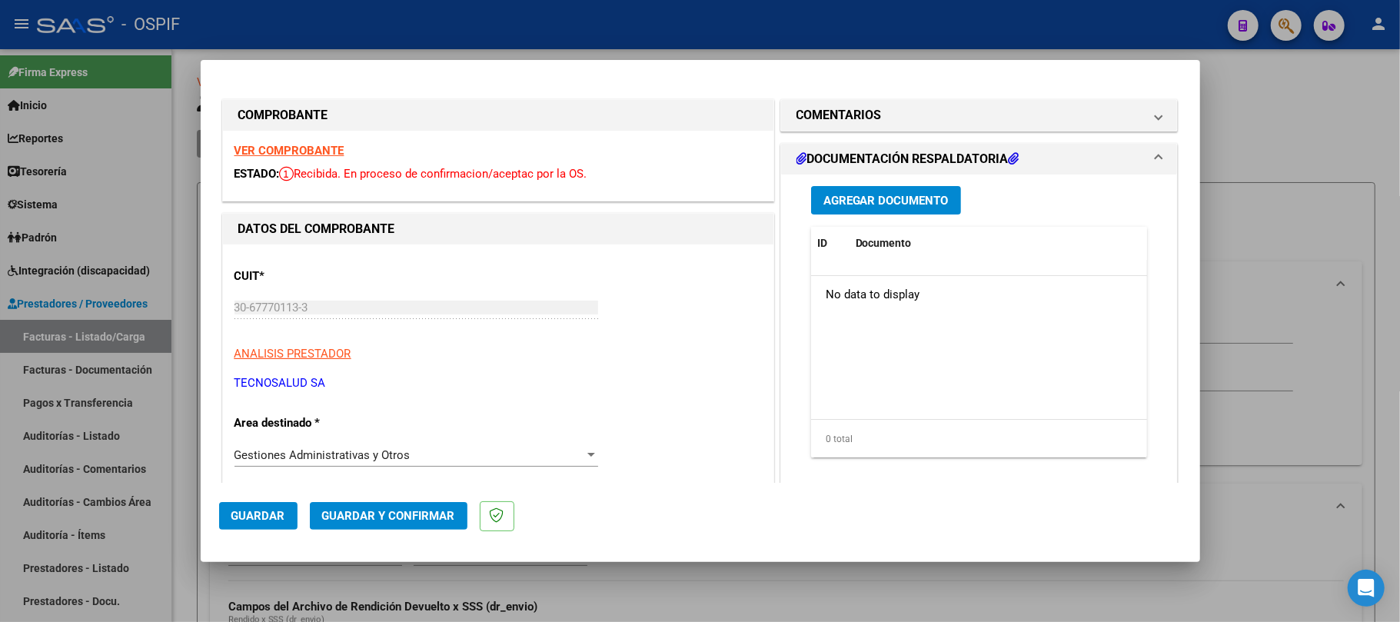
click at [929, 198] on span "Agregar Documento" at bounding box center [885, 201] width 125 height 14
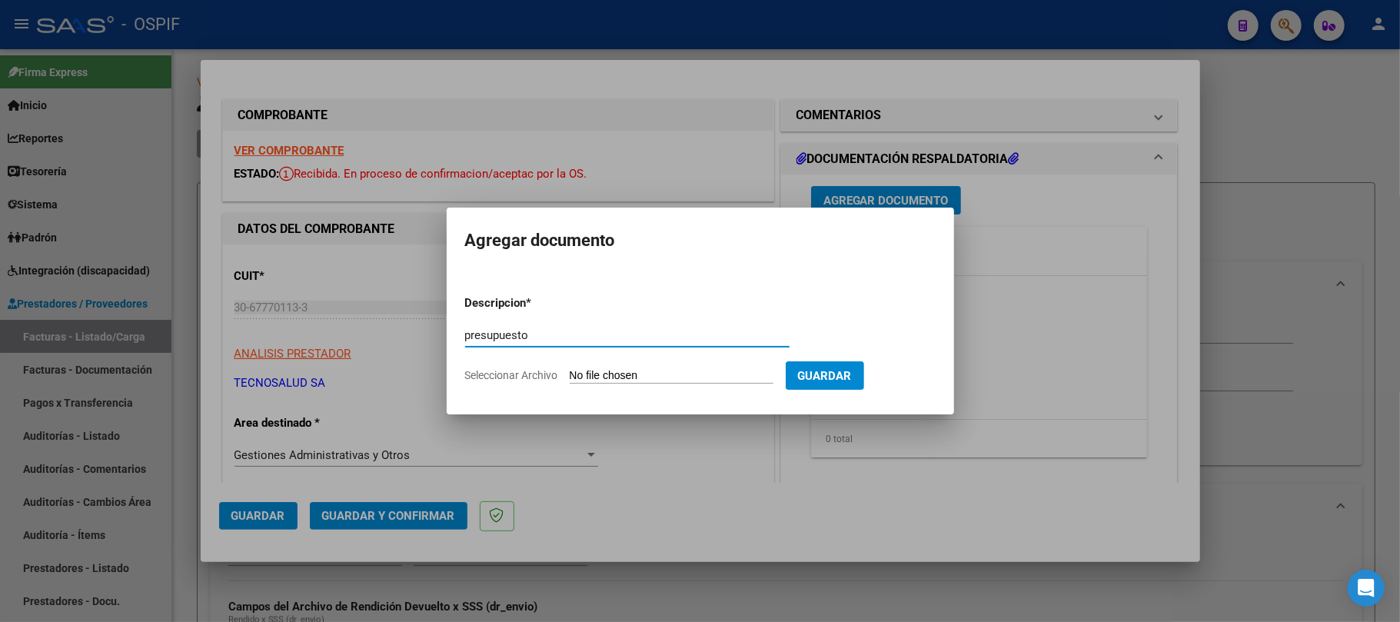
type input "presupuesto"
click at [652, 368] on app-file-uploader "Seleccionar Archivo" at bounding box center [625, 375] width 321 height 14
click at [656, 373] on input "Seleccionar Archivo" at bounding box center [672, 376] width 204 height 15
click at [760, 182] on div at bounding box center [700, 311] width 1400 height 622
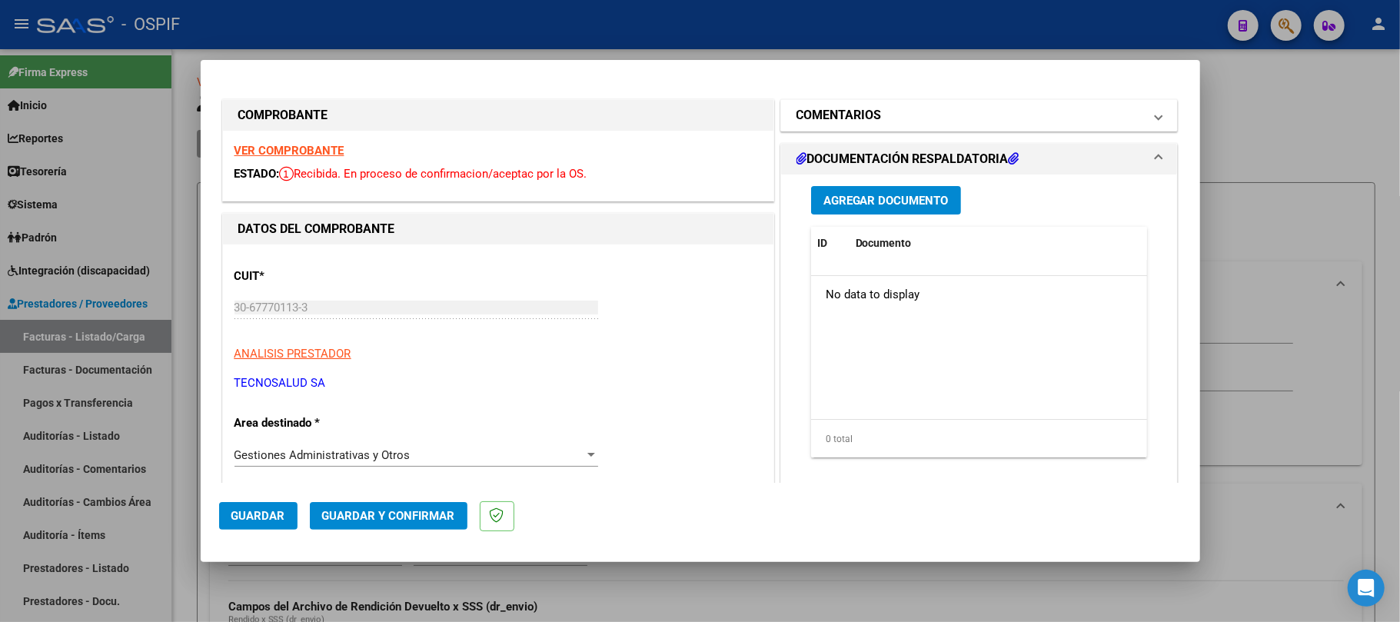
click at [865, 105] on mat-expansion-panel-header "COMENTARIOS" at bounding box center [979, 115] width 397 height 31
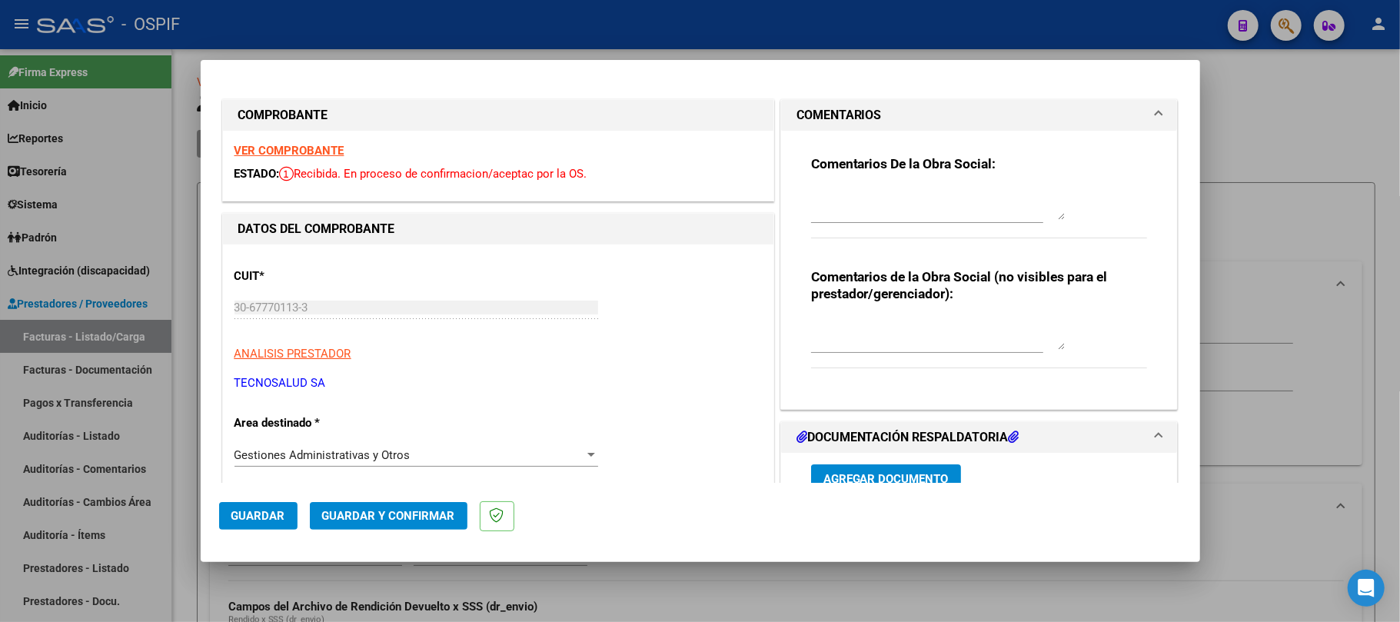
click at [898, 340] on textarea at bounding box center [938, 334] width 254 height 31
paste textarea "slaxi@tecnosalud.com.ar"
paste textarea "fihler@tecnosalud.com.ar."
type textarea "informar pagos al [EMAIL_ADDRESS][DOMAIN_NAME] [EMAIL_ADDRESS][DOMAIN_NAME]"
click at [241, 520] on span "Guardar" at bounding box center [258, 516] width 54 height 14
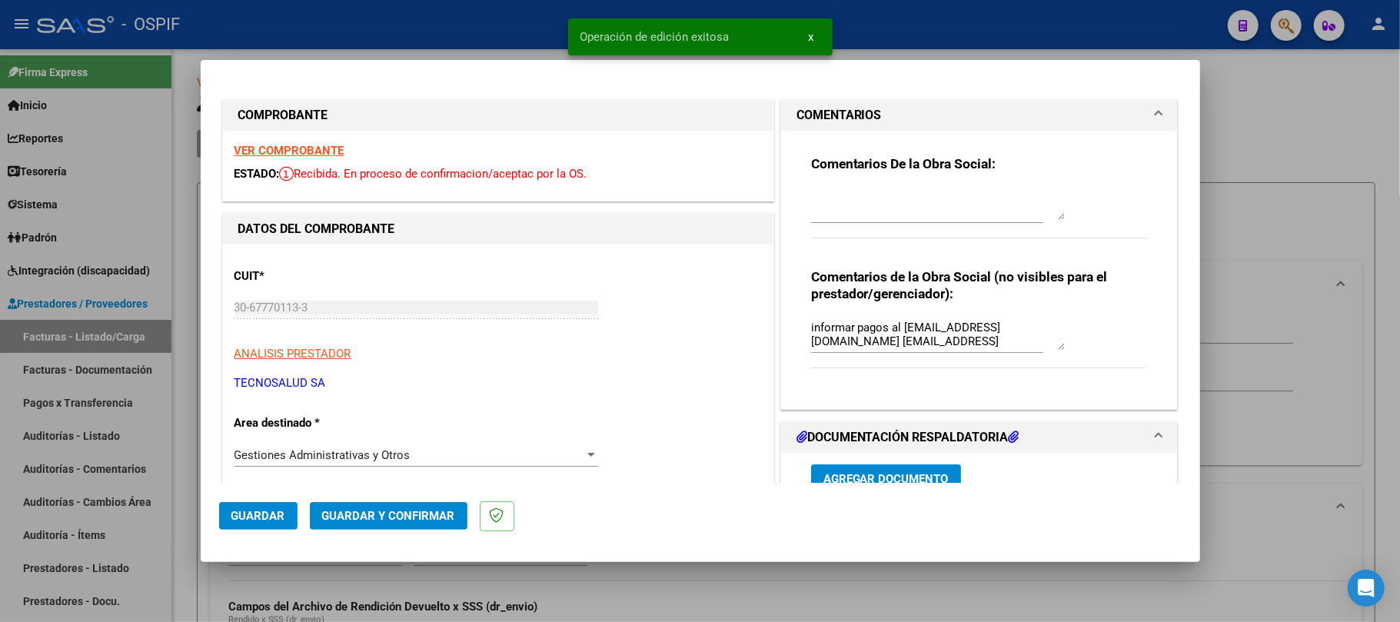
type input "$ 0,00"
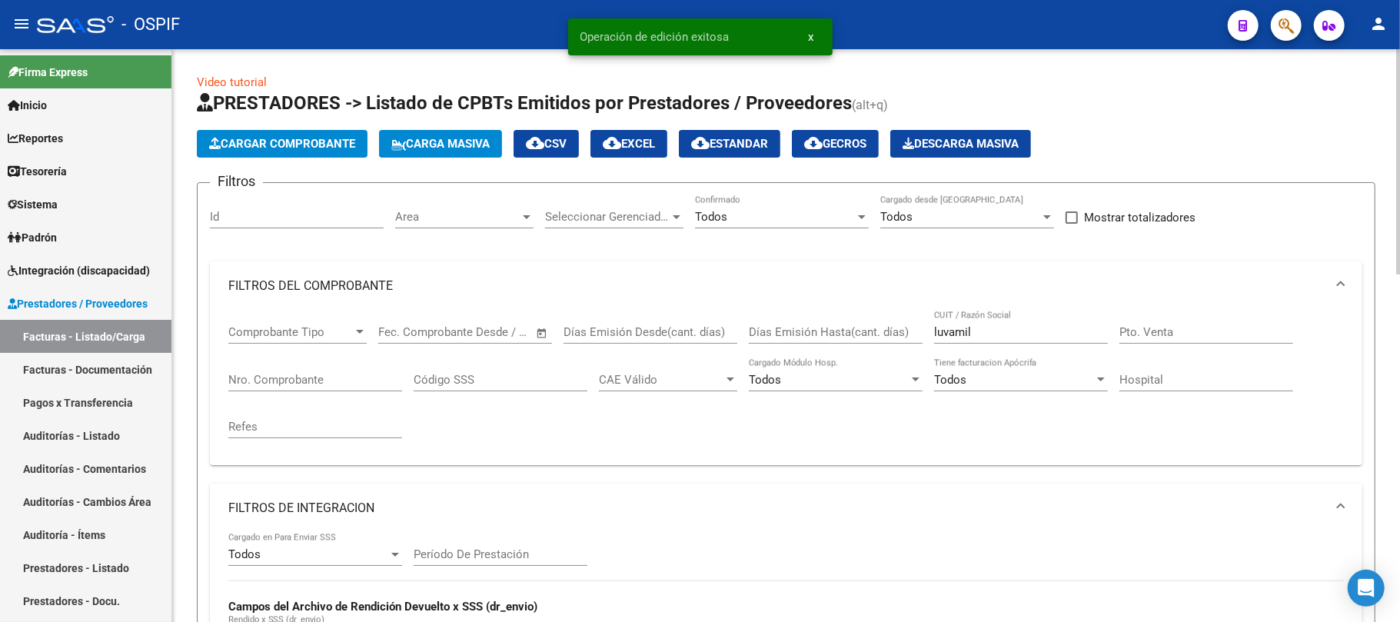
scroll to position [308, 0]
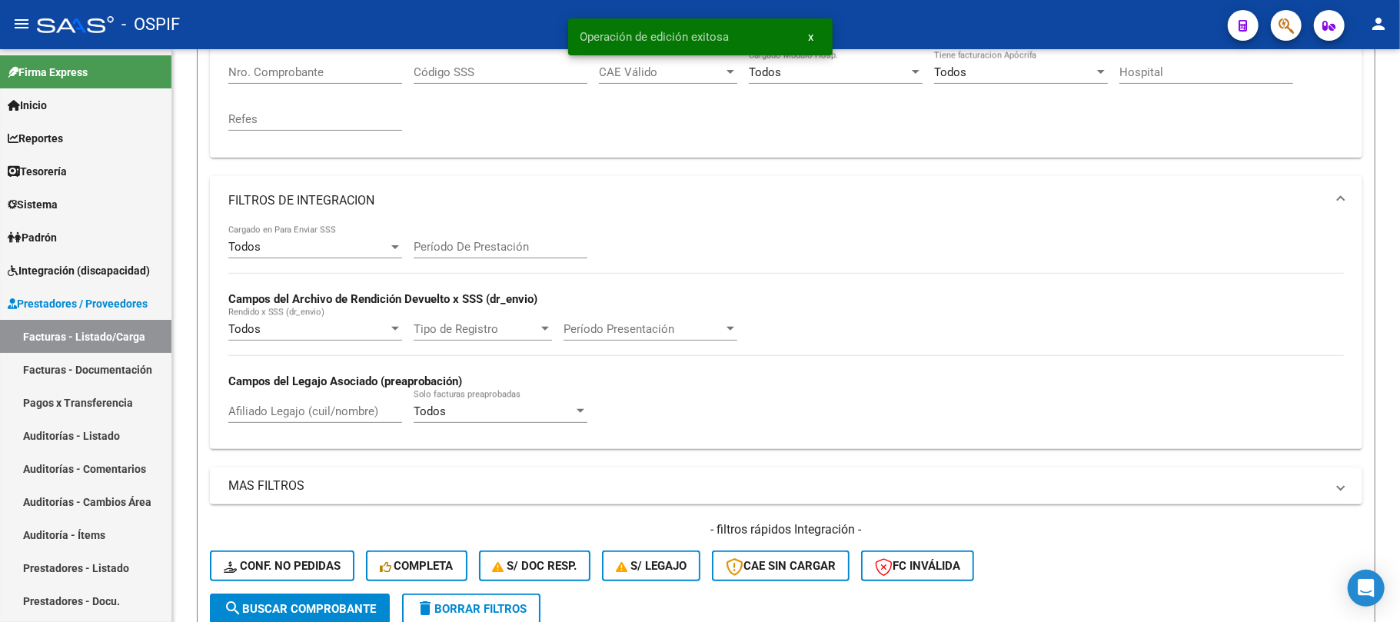
drag, startPoint x: 474, startPoint y: 606, endPoint x: 1096, endPoint y: 16, distance: 857.6
click at [475, 606] on span "delete Borrar Filtros" at bounding box center [471, 609] width 111 height 14
